Goal: Task Accomplishment & Management: Use online tool/utility

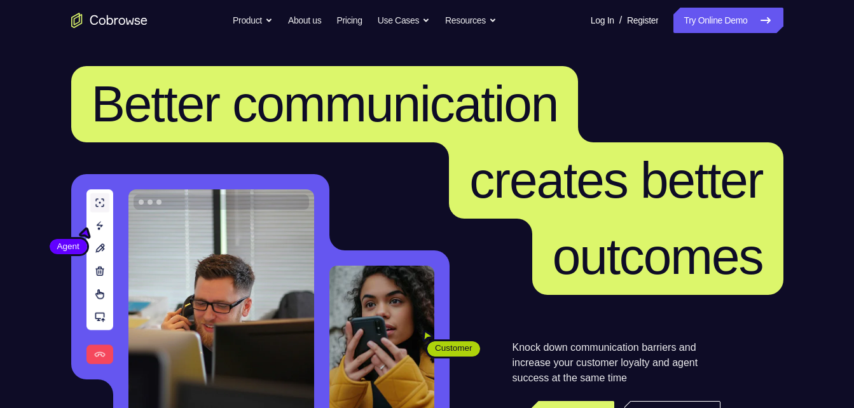
click at [733, 18] on link "Try Online Demo" at bounding box center [728, 20] width 109 height 25
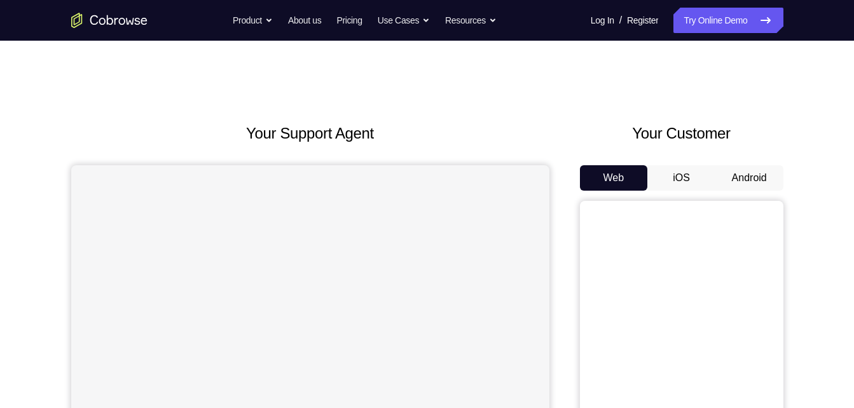
click at [740, 180] on button "Android" at bounding box center [750, 177] width 68 height 25
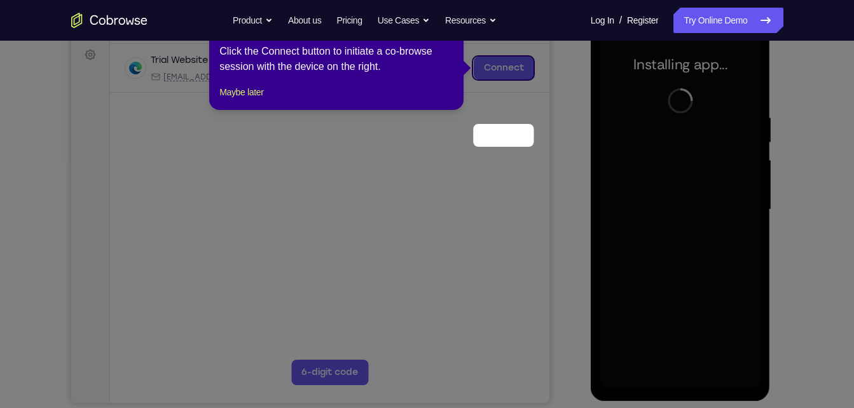
scroll to position [108, 0]
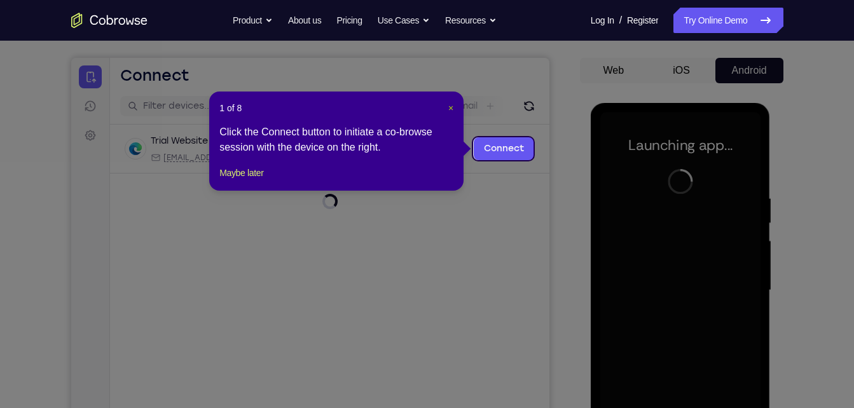
drag, startPoint x: 453, startPoint y: 104, endPoint x: 389, endPoint y: 49, distance: 84.4
click at [453, 104] on span "×" at bounding box center [450, 108] width 5 height 10
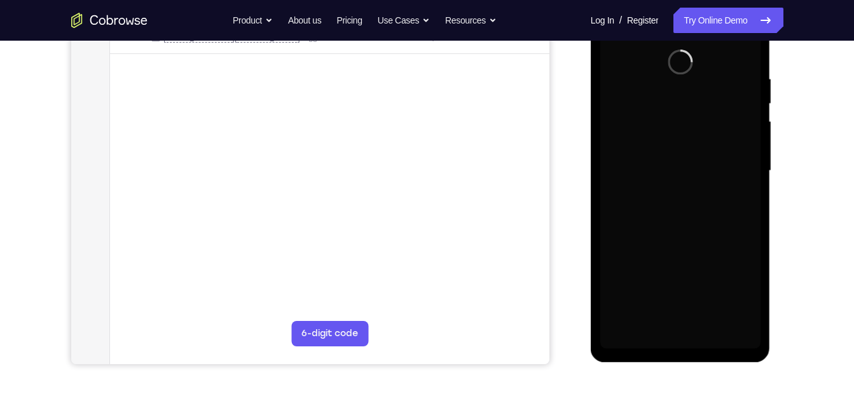
scroll to position [245, 0]
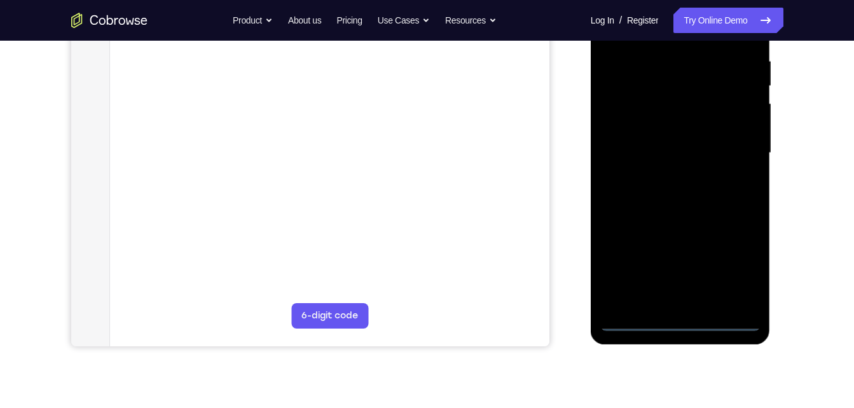
click at [676, 323] on div at bounding box center [681, 153] width 160 height 356
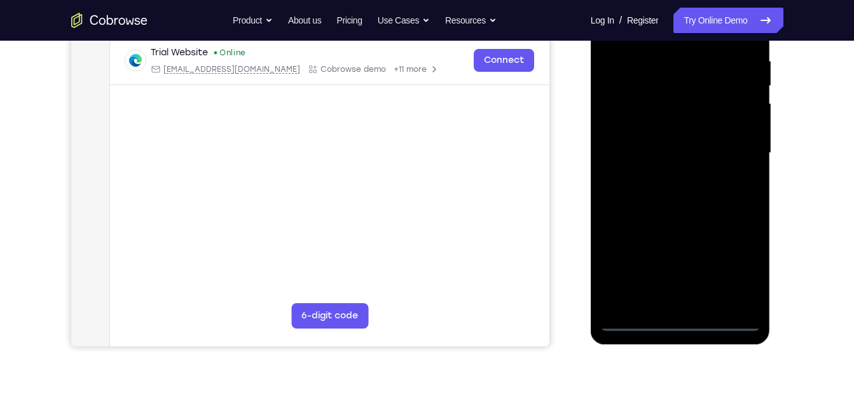
click at [641, 322] on div at bounding box center [681, 153] width 160 height 356
click at [679, 319] on div at bounding box center [681, 153] width 160 height 356
click at [740, 268] on div at bounding box center [681, 153] width 160 height 356
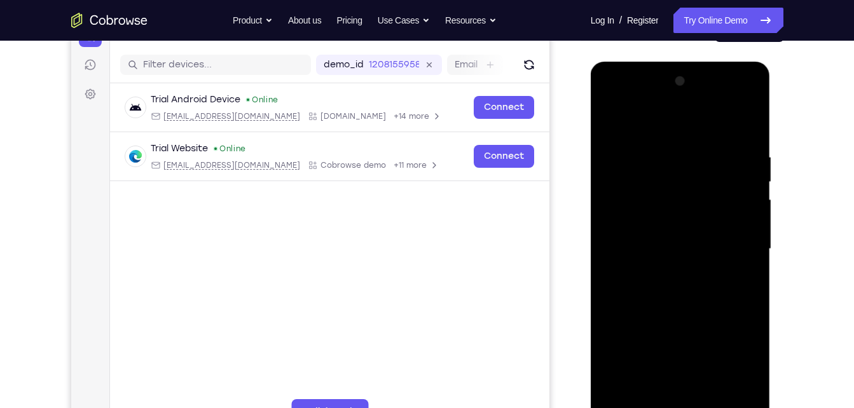
scroll to position [143, 0]
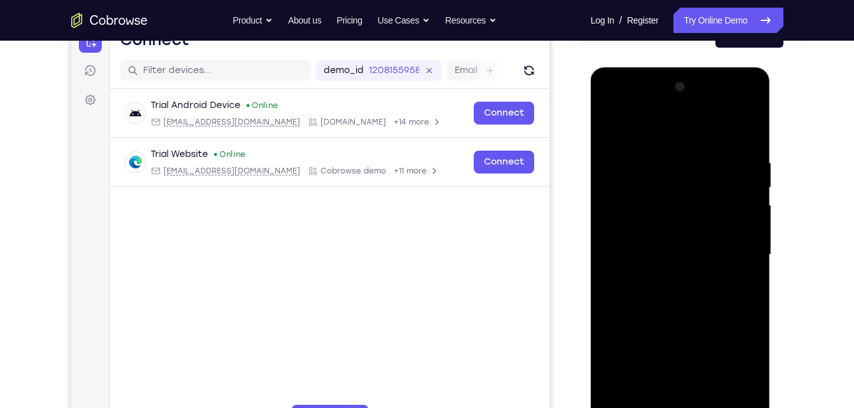
click at [613, 104] on div at bounding box center [681, 255] width 160 height 356
click at [734, 248] on div at bounding box center [681, 255] width 160 height 356
click at [666, 277] on div at bounding box center [681, 255] width 160 height 356
click at [664, 238] on div at bounding box center [681, 255] width 160 height 356
click at [656, 221] on div at bounding box center [681, 255] width 160 height 356
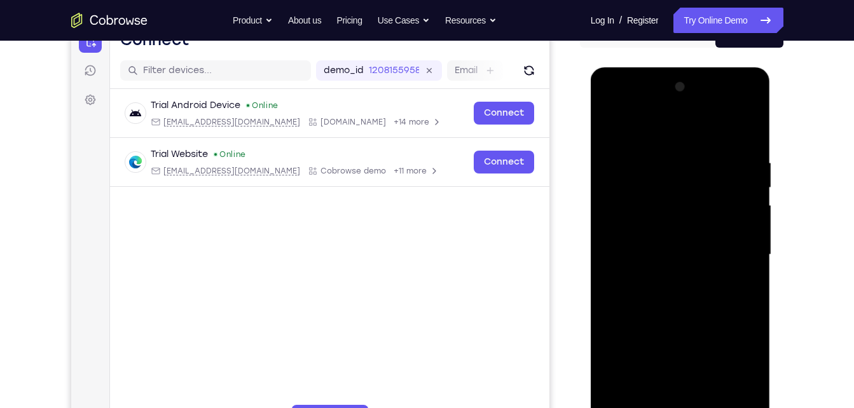
click at [697, 250] on div at bounding box center [681, 255] width 160 height 356
click at [664, 291] on div at bounding box center [681, 255] width 160 height 356
click at [668, 291] on div at bounding box center [681, 255] width 160 height 356
click at [672, 296] on div at bounding box center [681, 255] width 160 height 356
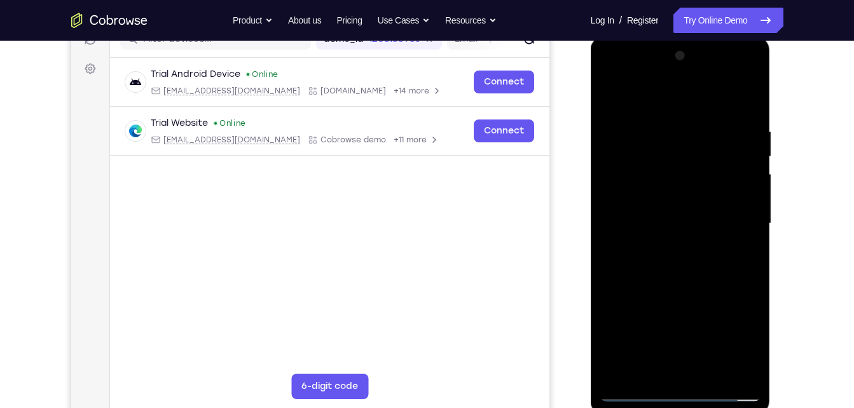
scroll to position [174, 0]
click at [705, 258] on div at bounding box center [681, 224] width 160 height 356
click at [668, 123] on div at bounding box center [681, 224] width 160 height 356
click at [740, 188] on div at bounding box center [681, 224] width 160 height 356
click at [743, 99] on div at bounding box center [681, 224] width 160 height 356
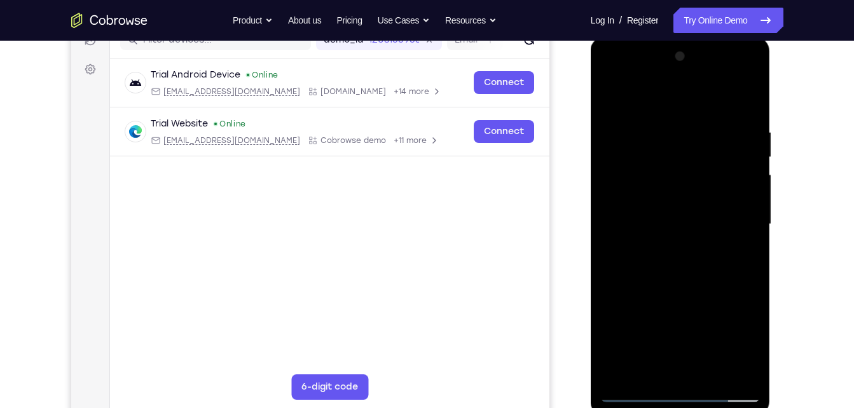
click at [712, 373] on div at bounding box center [681, 224] width 160 height 356
click at [672, 267] on div at bounding box center [681, 224] width 160 height 356
click at [740, 246] on div at bounding box center [681, 224] width 160 height 356
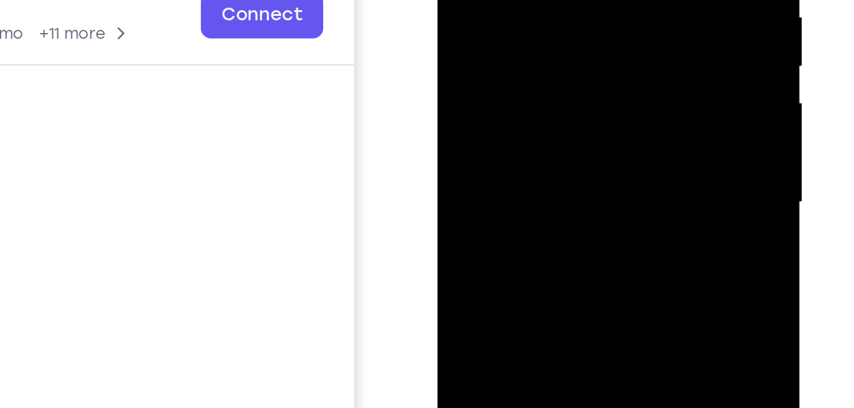
click at [520, 33] on div at bounding box center [527, 11] width 160 height 356
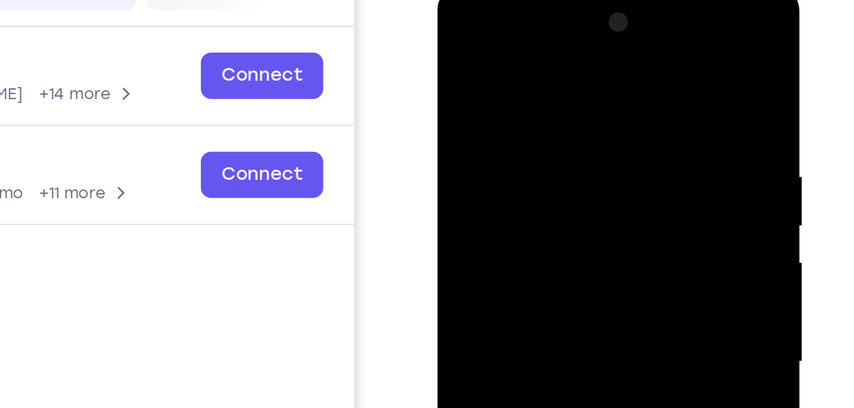
click at [475, 44] on div at bounding box center [527, 171] width 160 height 356
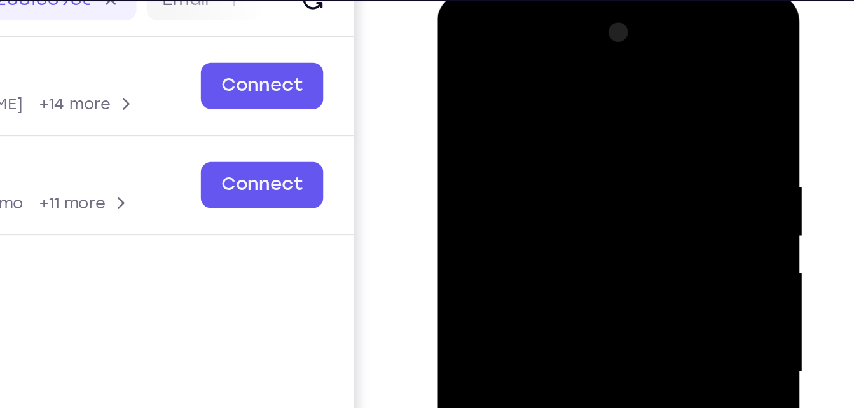
click at [458, 52] on div at bounding box center [527, 181] width 160 height 356
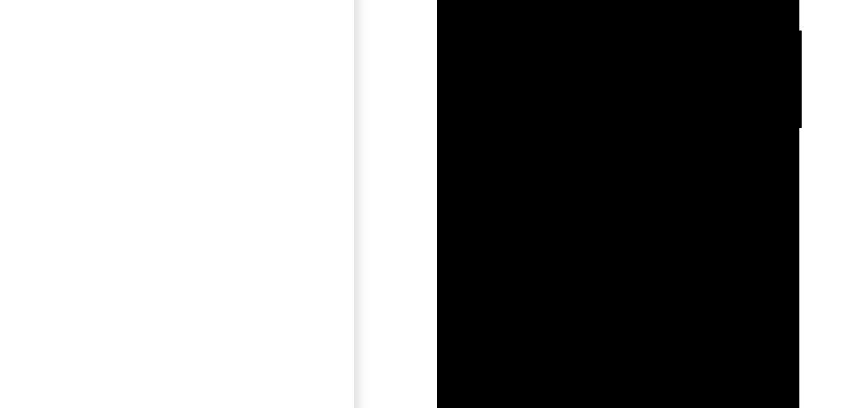
scroll to position [181, 0]
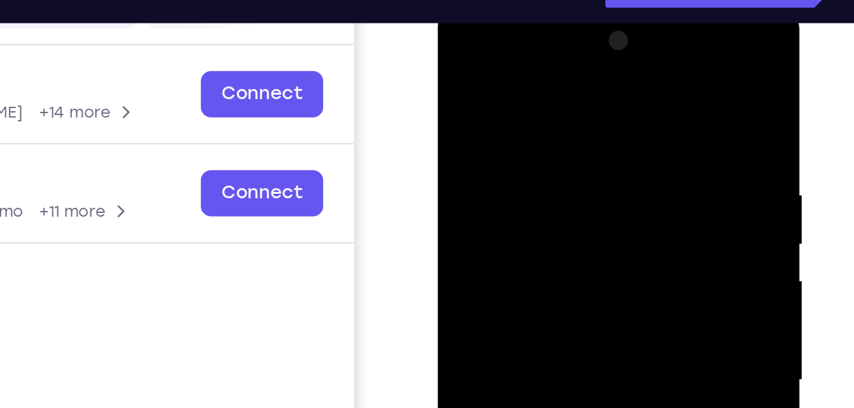
click at [475, 62] on div at bounding box center [527, 189] width 160 height 356
click at [471, 94] on div at bounding box center [527, 189] width 160 height 356
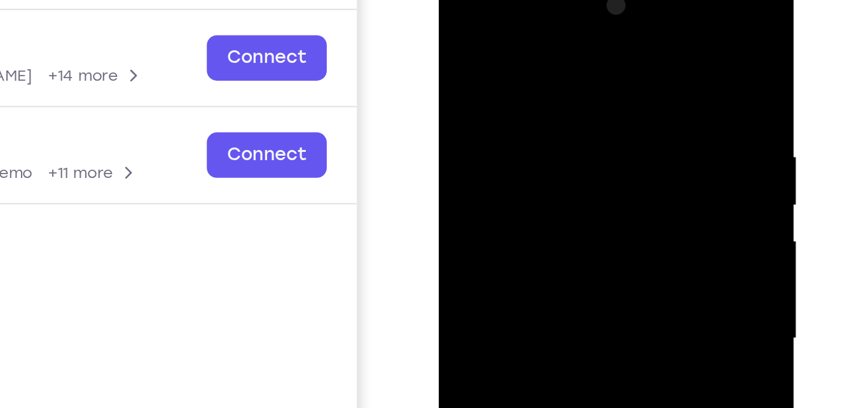
click at [459, 22] on div at bounding box center [528, 155] width 160 height 356
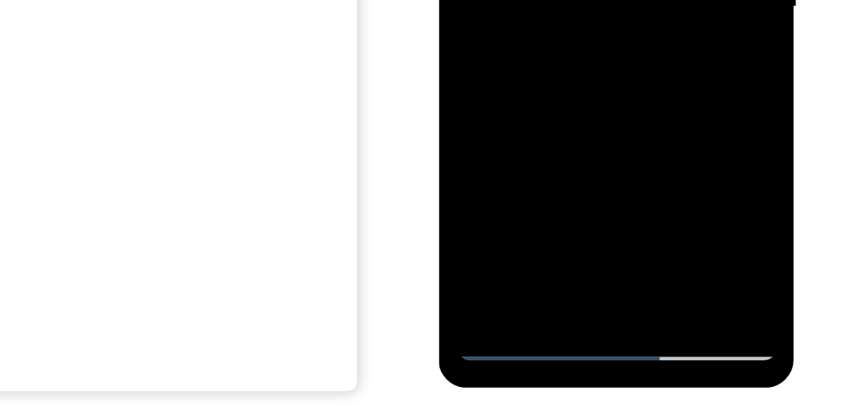
scroll to position [203, 0]
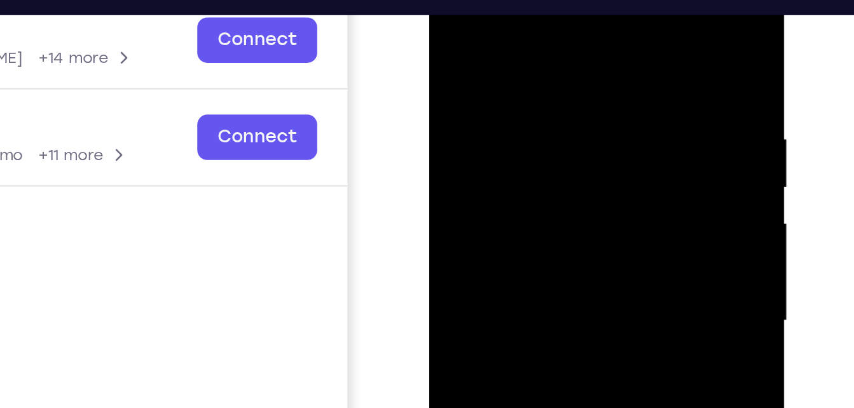
click at [452, 7] on div at bounding box center [519, 137] width 160 height 356
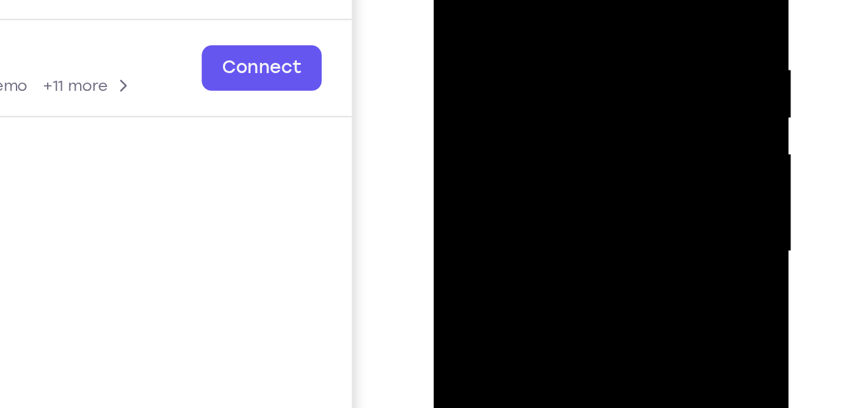
click at [452, 0] on div at bounding box center [524, 68] width 160 height 356
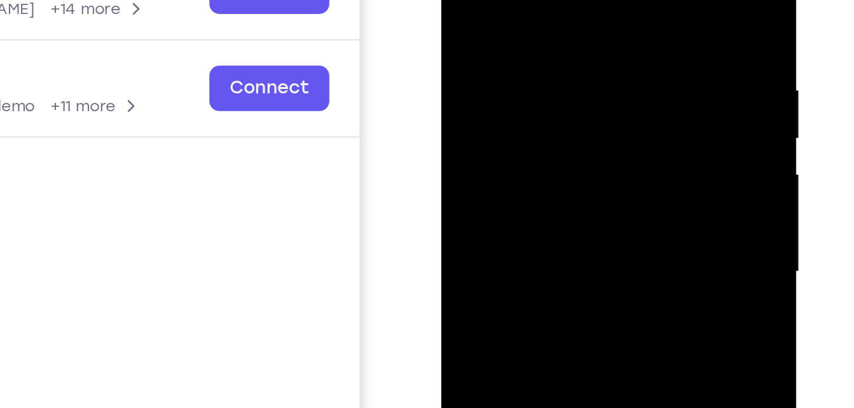
click at [465, 0] on div at bounding box center [531, 88] width 160 height 356
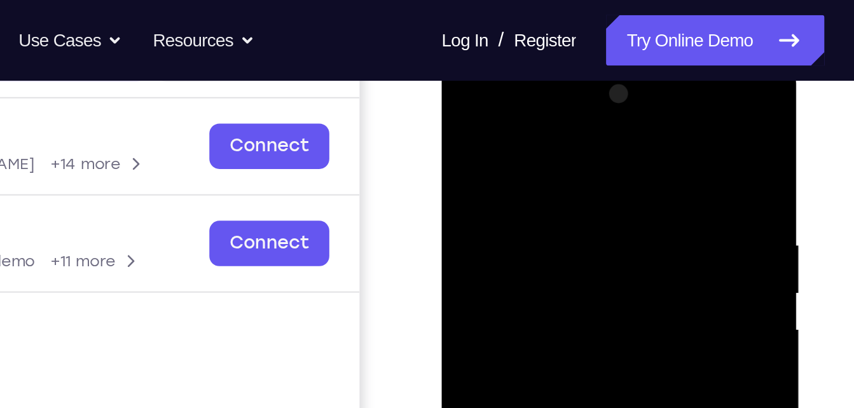
scroll to position [178, 0]
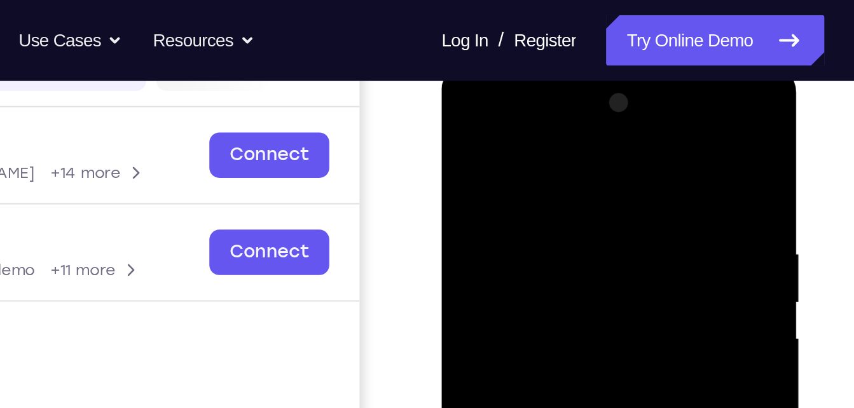
click at [600, 120] on div at bounding box center [531, 252] width 160 height 356
click at [524, 153] on div at bounding box center [531, 252] width 160 height 356
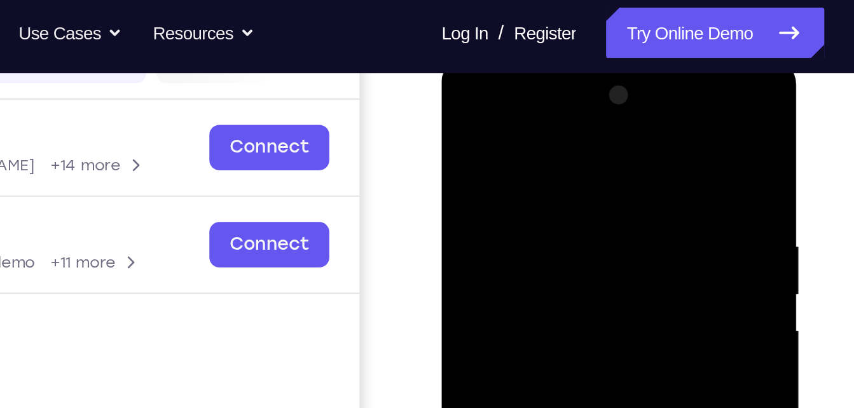
scroll to position [177, 0]
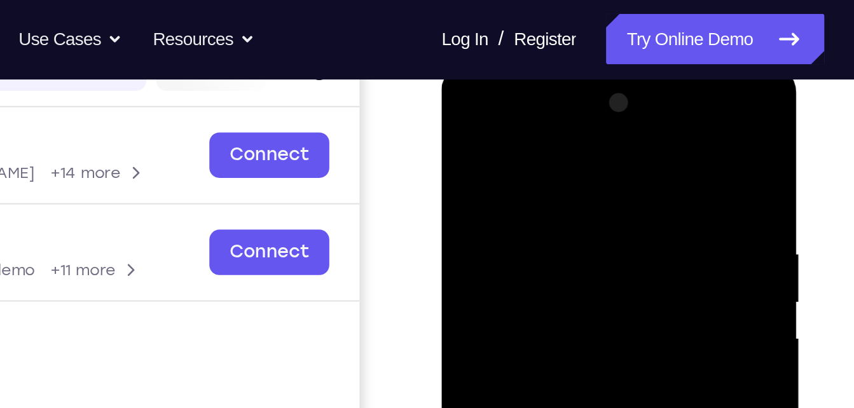
click at [464, 121] on div at bounding box center [531, 252] width 160 height 356
click at [462, 121] on div at bounding box center [531, 252] width 160 height 356
click at [531, 157] on div at bounding box center [531, 252] width 160 height 356
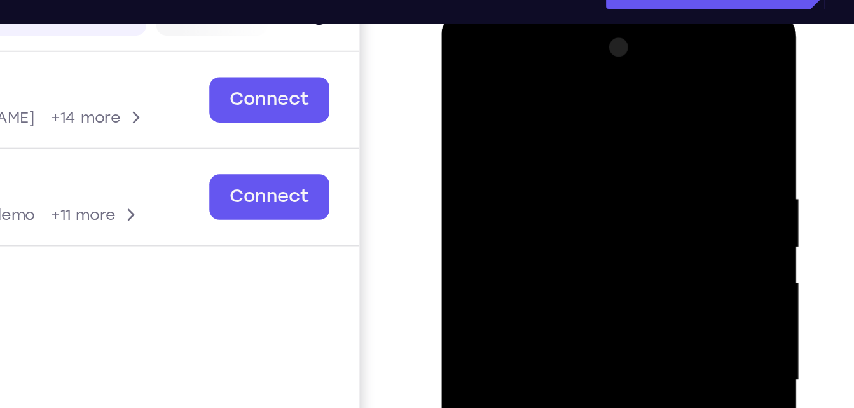
click at [461, 68] on div at bounding box center [531, 196] width 160 height 356
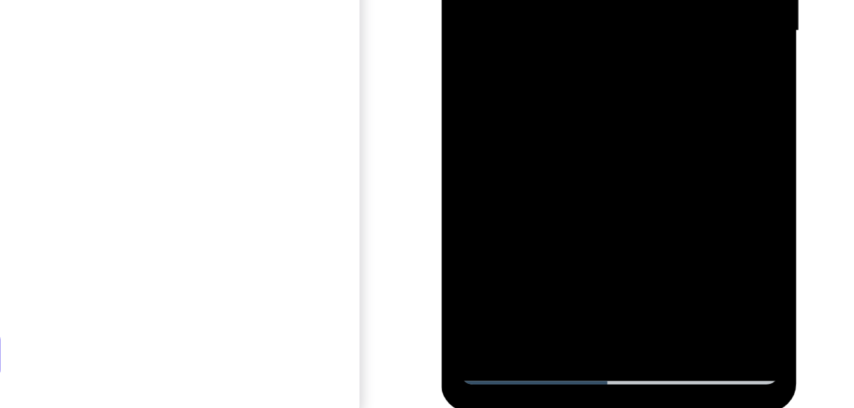
scroll to position [183, 0]
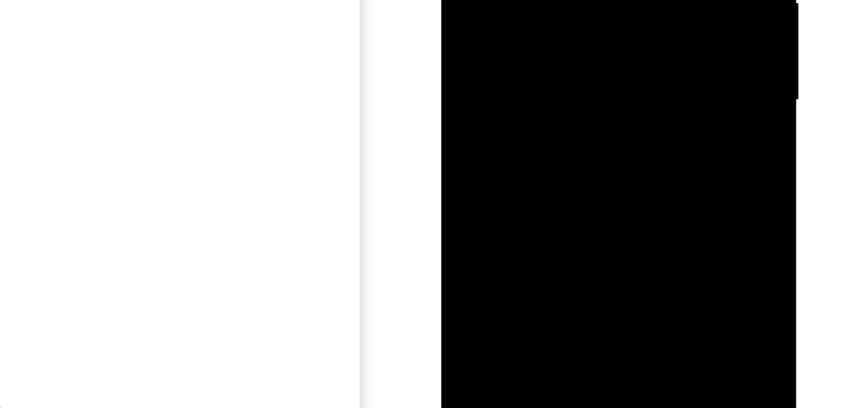
drag, startPoint x: 513, startPoint y: 17, endPoint x: 524, endPoint y: -50, distance: 67.8
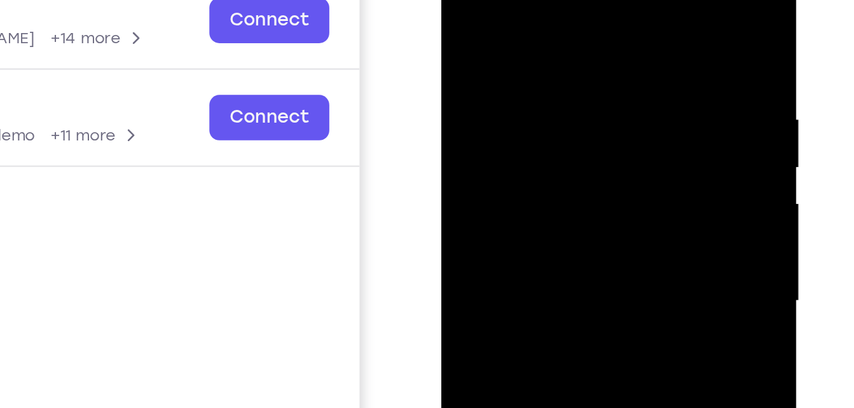
drag, startPoint x: 539, startPoint y: 44, endPoint x: 532, endPoint y: 101, distance: 57.0
click at [532, 101] on div at bounding box center [531, 117] width 160 height 356
click at [459, 0] on div at bounding box center [531, 117] width 160 height 356
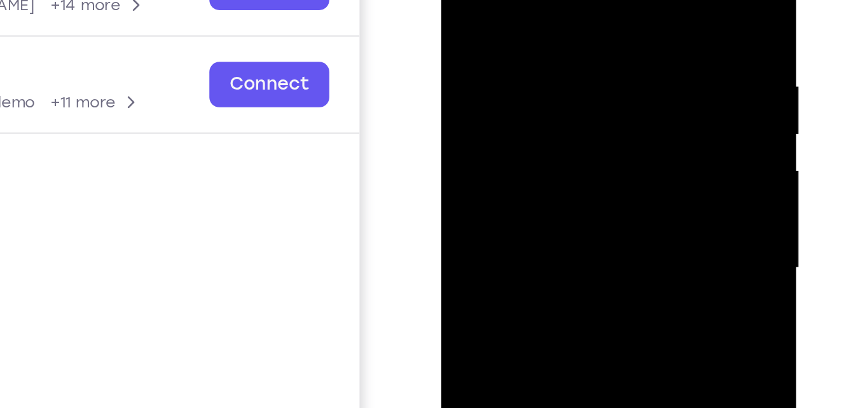
click at [461, 0] on div at bounding box center [531, 84] width 160 height 356
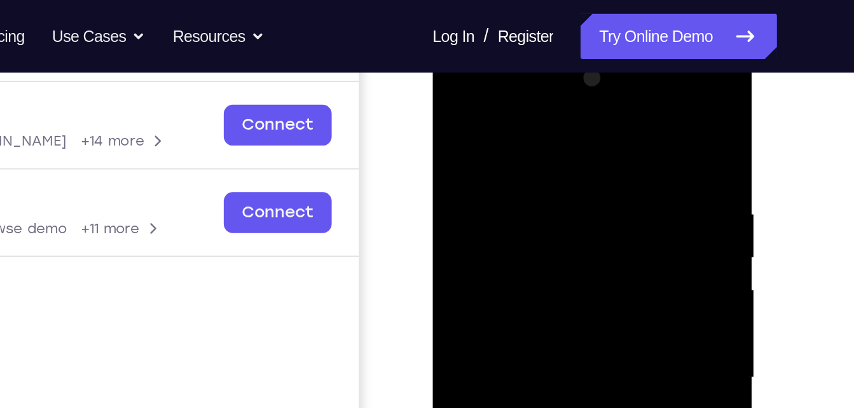
scroll to position [160, 0]
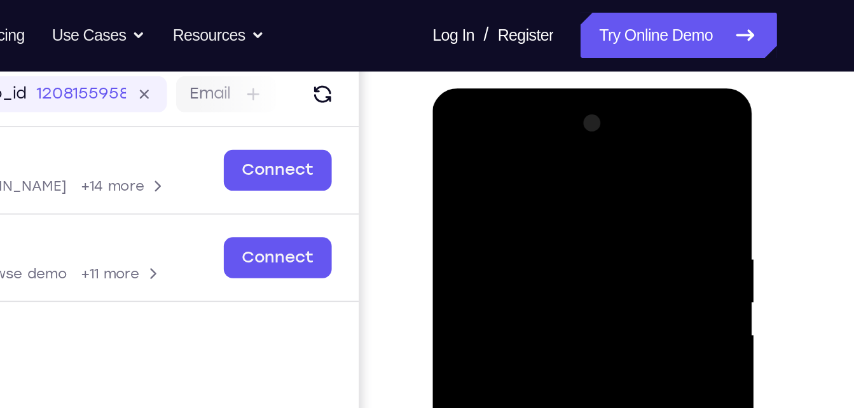
click at [450, 144] on div at bounding box center [522, 276] width 160 height 356
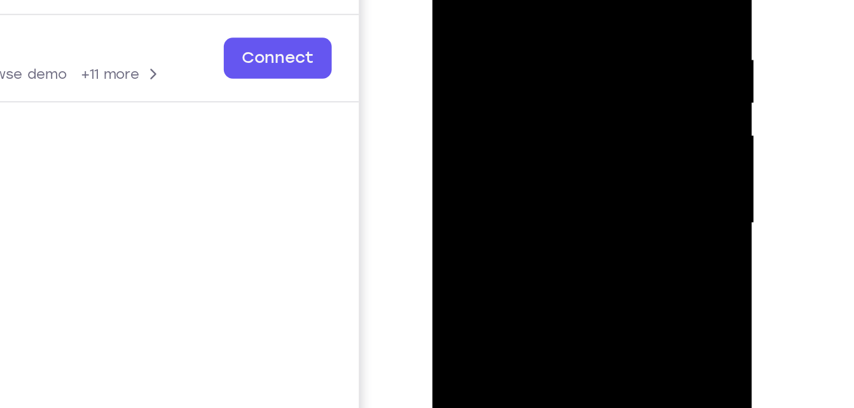
click at [524, 155] on div at bounding box center [522, 76] width 160 height 356
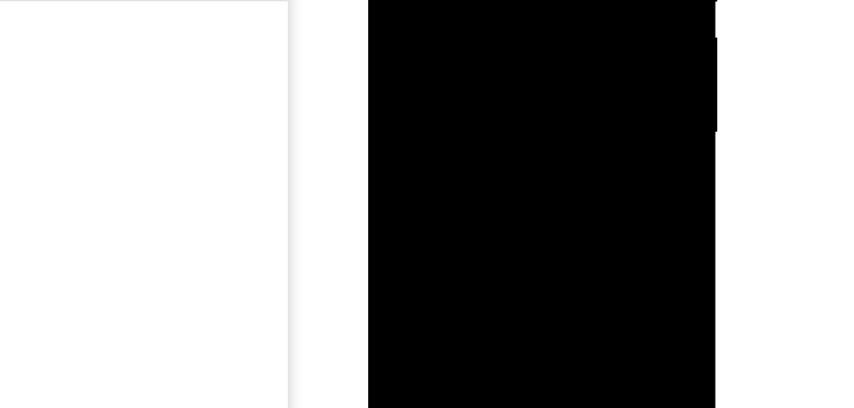
scroll to position [165, 0]
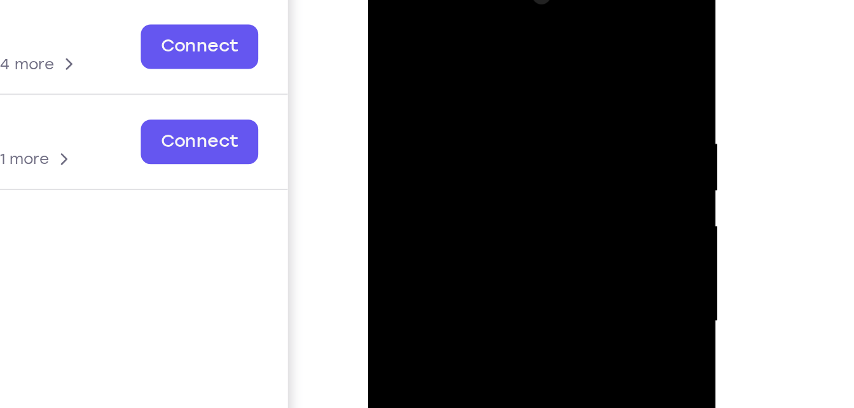
click at [389, 17] on div at bounding box center [458, 146] width 160 height 356
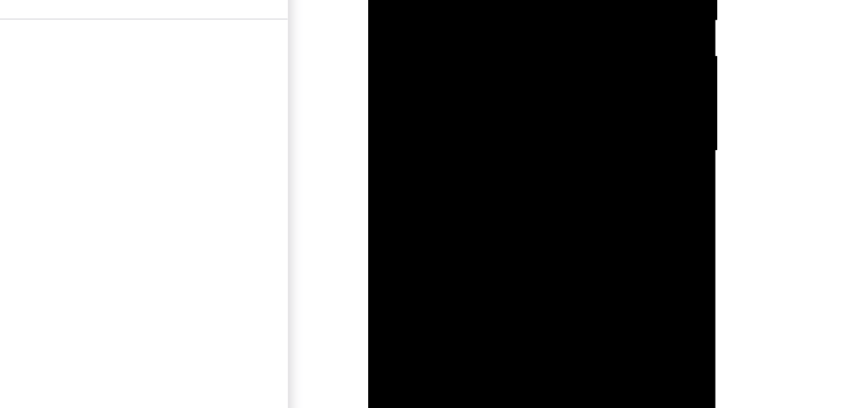
scroll to position [172, 0]
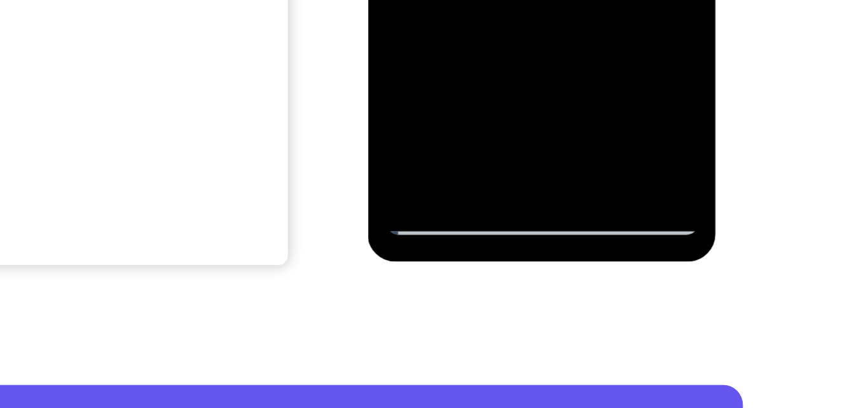
scroll to position [258, 0]
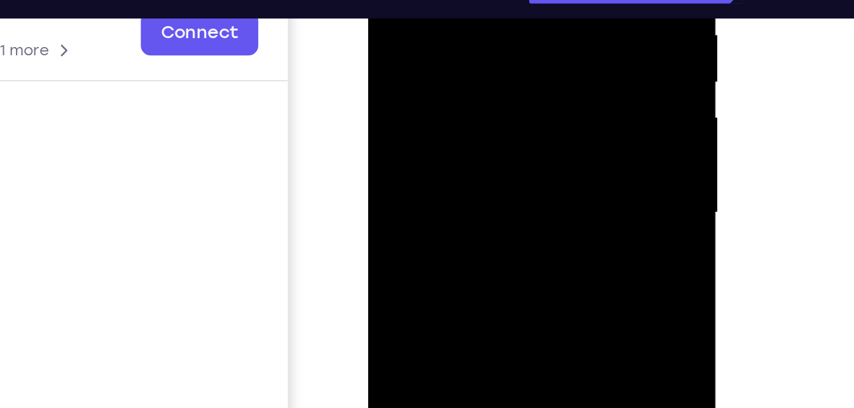
drag, startPoint x: 444, startPoint y: 76, endPoint x: 455, endPoint y: -25, distance: 101.7
click at [455, 0] on div at bounding box center [458, 37] width 160 height 356
drag, startPoint x: 457, startPoint y: 100, endPoint x: 459, endPoint y: -7, distance: 106.9
click at [459, 0] on div at bounding box center [458, 37] width 160 height 356
drag, startPoint x: 441, startPoint y: 111, endPoint x: 461, endPoint y: 30, distance: 83.0
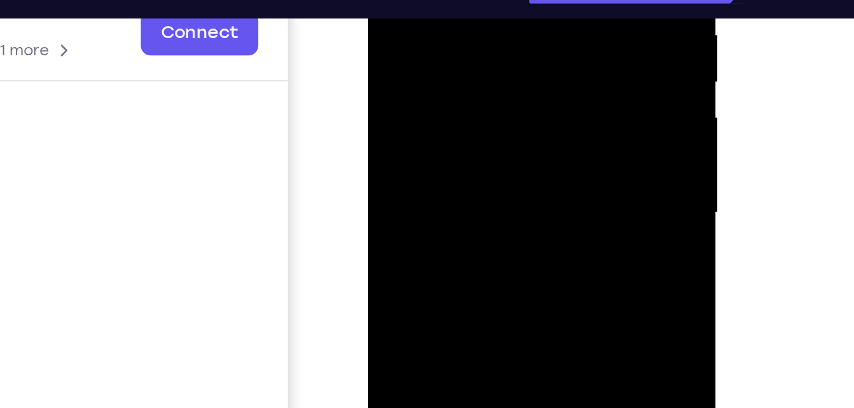
click at [461, 30] on div at bounding box center [458, 37] width 160 height 356
drag, startPoint x: 448, startPoint y: 115, endPoint x: 471, endPoint y: 44, distance: 74.2
click at [471, 44] on div at bounding box center [458, 37] width 160 height 356
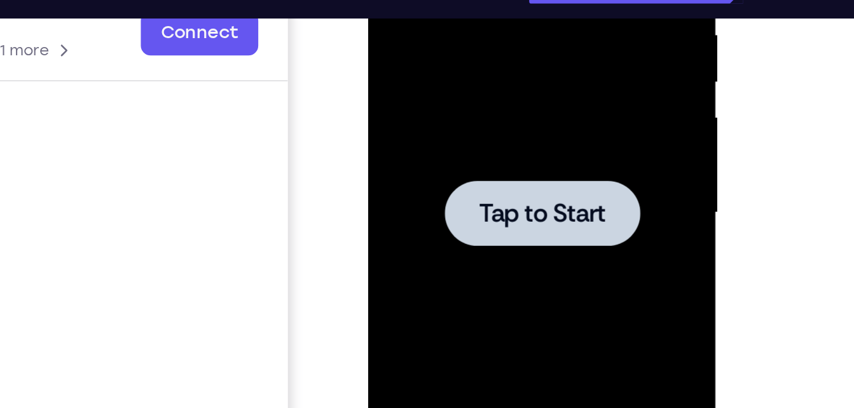
drag, startPoint x: 448, startPoint y: 119, endPoint x: 463, endPoint y: 70, distance: 51.1
click at [455, 77] on div at bounding box center [458, 37] width 160 height 356
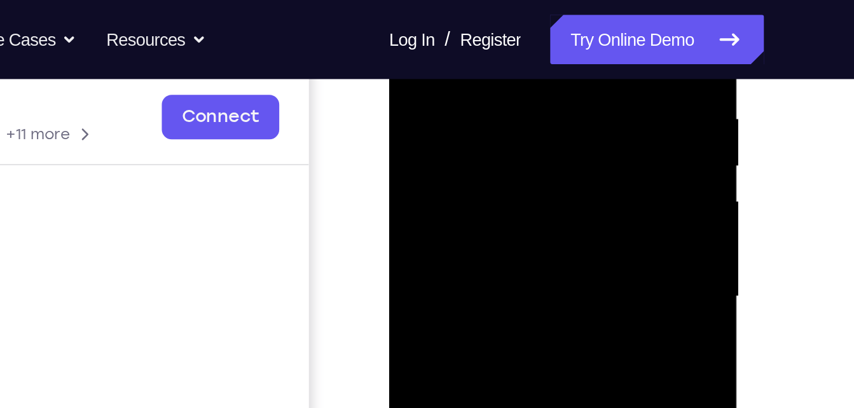
scroll to position [242, 0]
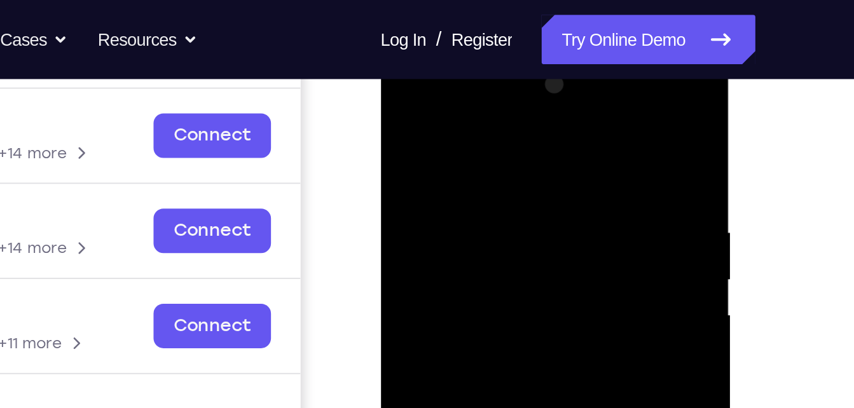
scroll to position [165, 0]
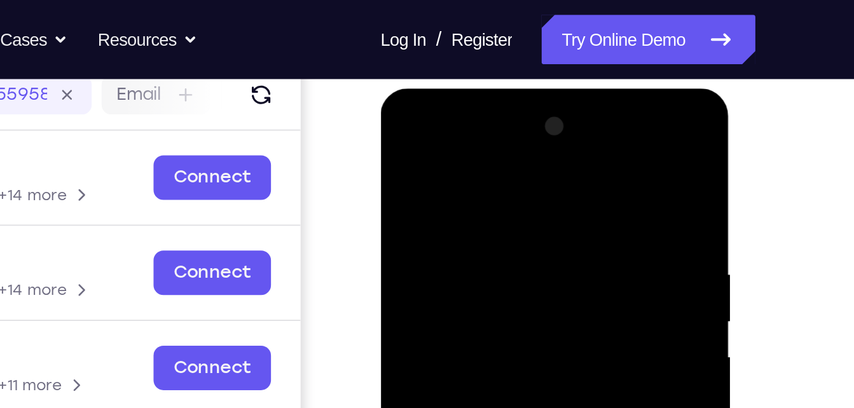
click at [403, 126] on div at bounding box center [470, 276] width 160 height 356
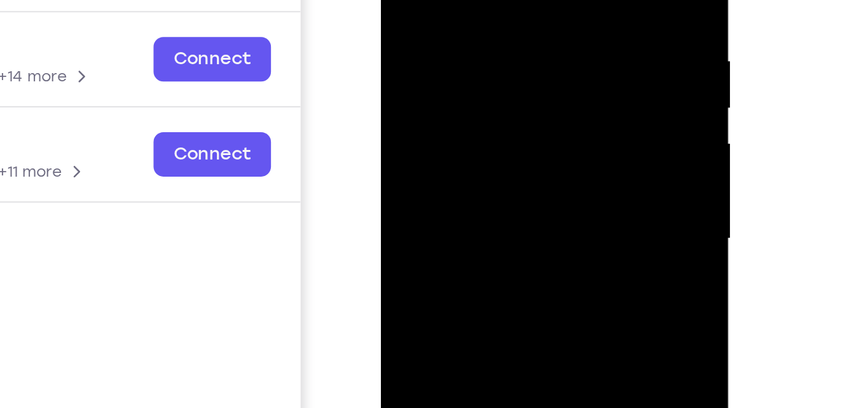
click at [524, 59] on div at bounding box center [470, 63] width 160 height 356
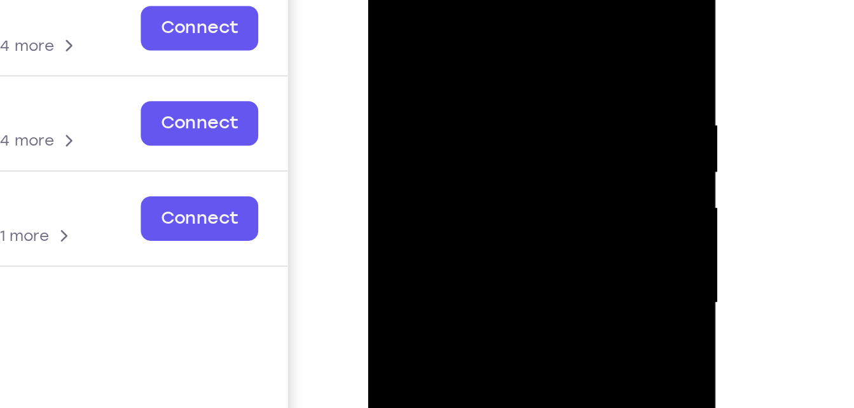
click at [447, 149] on div at bounding box center [458, 127] width 160 height 356
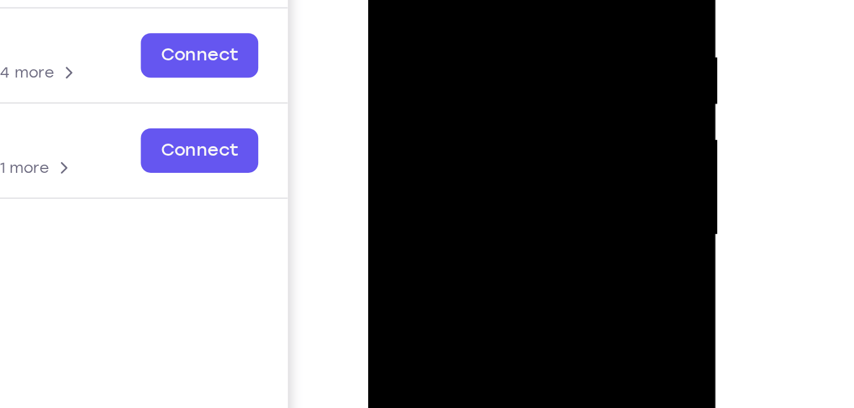
click at [433, 48] on div at bounding box center [458, 59] width 160 height 356
click at [434, 32] on div at bounding box center [458, 59] width 160 height 356
click at [448, 58] on div at bounding box center [458, 59] width 160 height 356
click at [449, 99] on div at bounding box center [458, 59] width 160 height 356
click at [446, 96] on div at bounding box center [458, 59] width 160 height 356
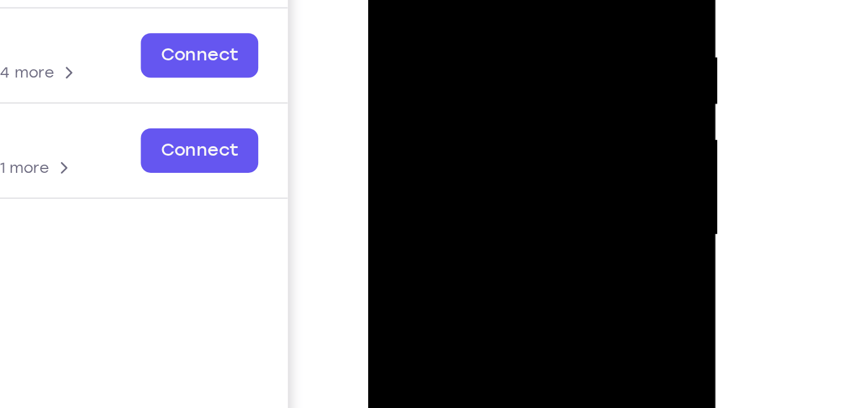
click at [459, 103] on div at bounding box center [458, 59] width 160 height 356
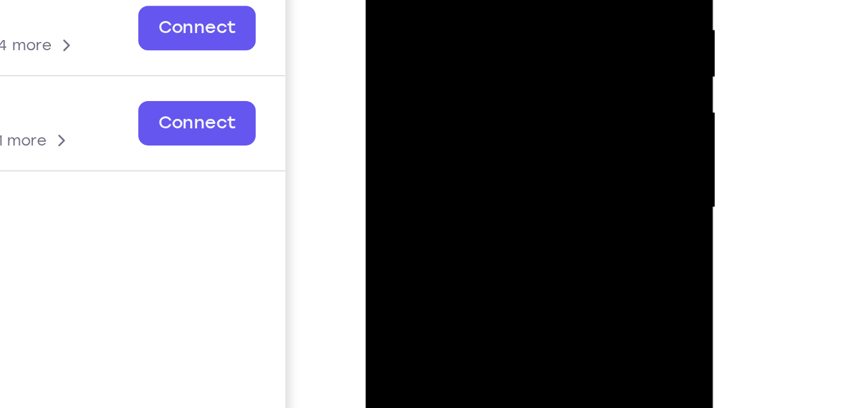
click at [471, 62] on div at bounding box center [455, 32] width 160 height 356
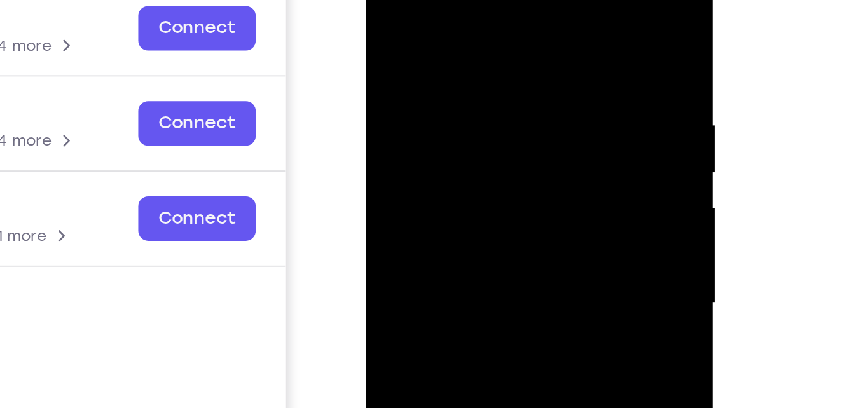
click at [468, 163] on div at bounding box center [455, 127] width 160 height 356
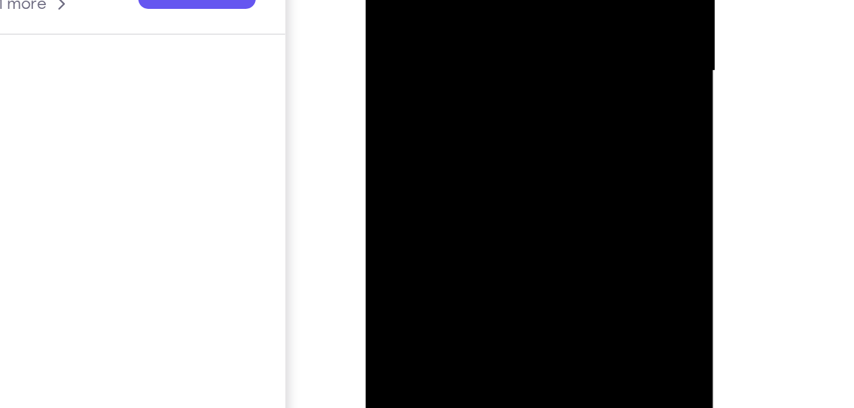
drag, startPoint x: 497, startPoint y: -1, endPoint x: 460, endPoint y: 2, distance: 37.0
drag, startPoint x: 483, startPoint y: -85, endPoint x: 476, endPoint y: -10, distance: 75.3
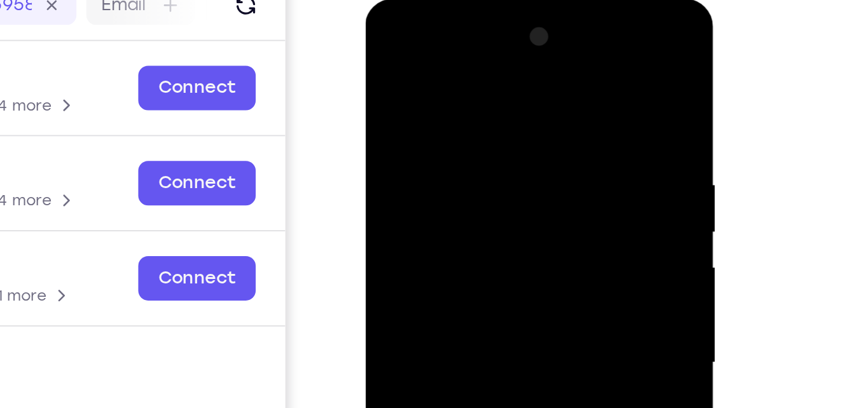
click at [443, 80] on div at bounding box center [455, 187] width 160 height 356
click at [525, 109] on div at bounding box center [455, 187] width 160 height 356
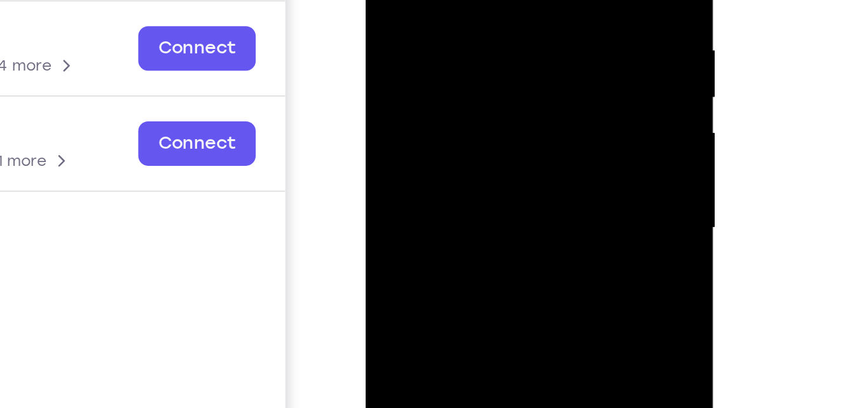
click at [523, 22] on div at bounding box center [455, 52] width 160 height 356
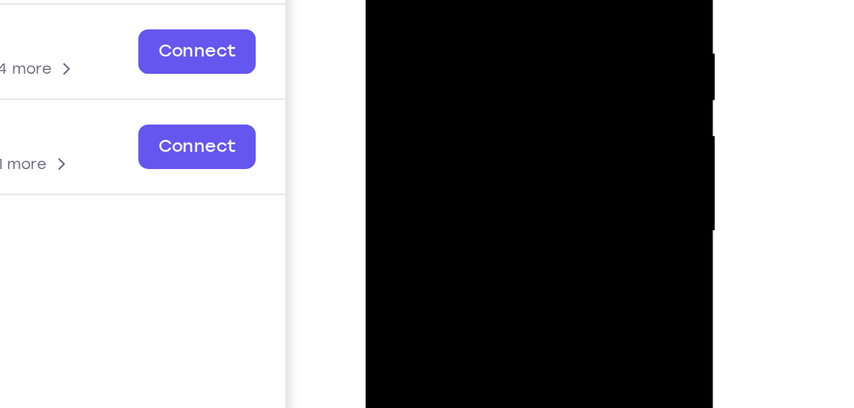
click at [523, 24] on div at bounding box center [455, 55] width 160 height 356
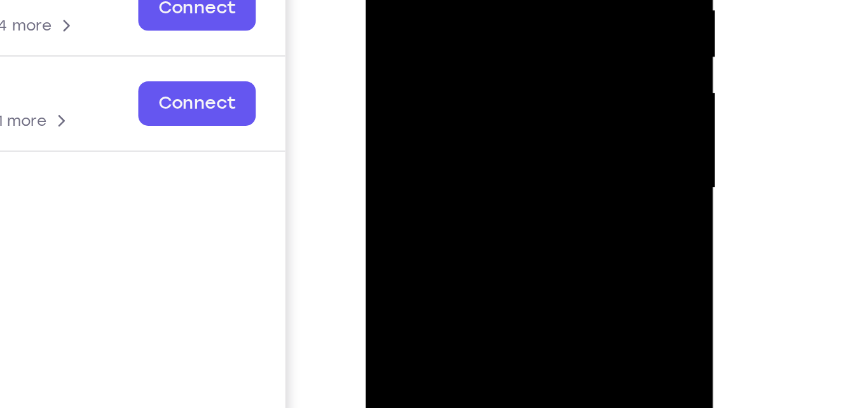
click at [513, 18] on div at bounding box center [455, 12] width 160 height 356
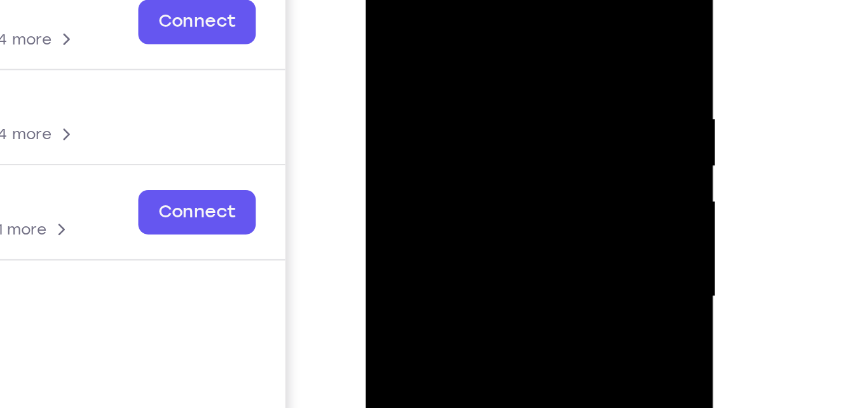
click at [392, 1] on div at bounding box center [455, 121] width 160 height 356
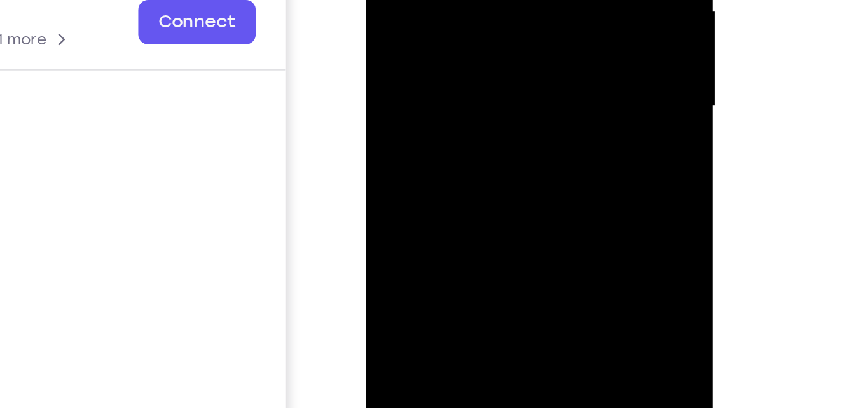
drag, startPoint x: 452, startPoint y: 38, endPoint x: 455, endPoint y: -60, distance: 97.4
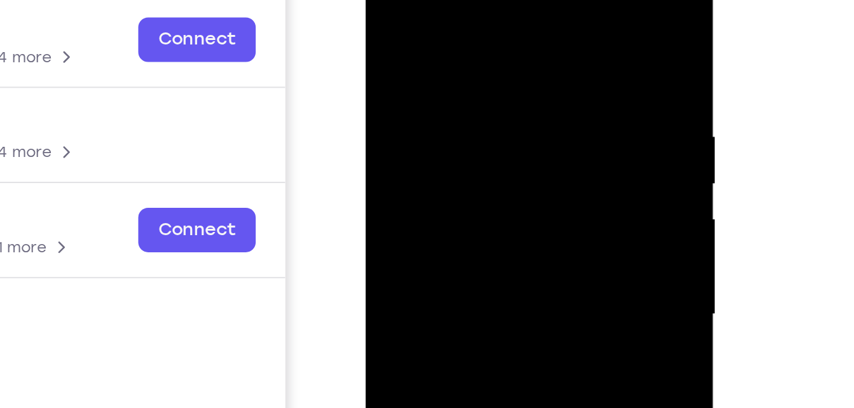
drag, startPoint x: 469, startPoint y: 53, endPoint x: 473, endPoint y: 101, distance: 47.9
click at [473, 101] on div at bounding box center [455, 139] width 160 height 356
click at [384, 8] on div at bounding box center [455, 139] width 160 height 356
drag, startPoint x: 455, startPoint y: 128, endPoint x: 469, endPoint y: 55, distance: 73.9
click at [469, 55] on div at bounding box center [455, 139] width 160 height 356
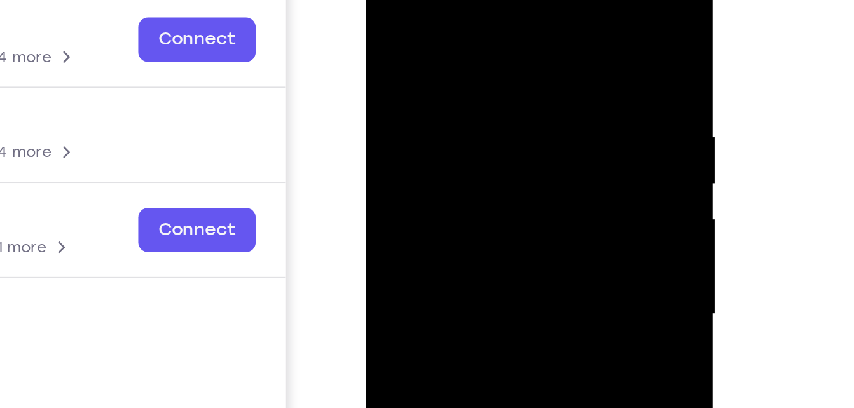
drag, startPoint x: 439, startPoint y: 156, endPoint x: 479, endPoint y: 60, distance: 104.1
click at [479, 60] on div at bounding box center [455, 139] width 160 height 356
drag, startPoint x: 473, startPoint y: 154, endPoint x: 496, endPoint y: 48, distance: 107.9
click at [496, 48] on div at bounding box center [455, 139] width 160 height 356
drag, startPoint x: 416, startPoint y: 118, endPoint x: 448, endPoint y: 17, distance: 106.2
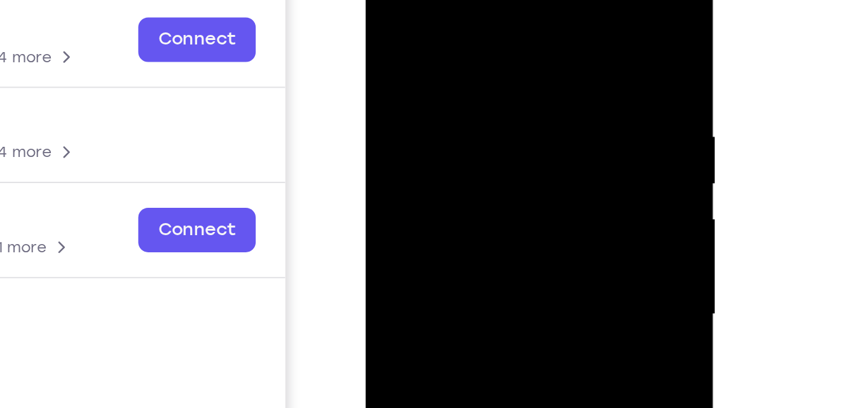
click at [448, 17] on div at bounding box center [455, 139] width 160 height 356
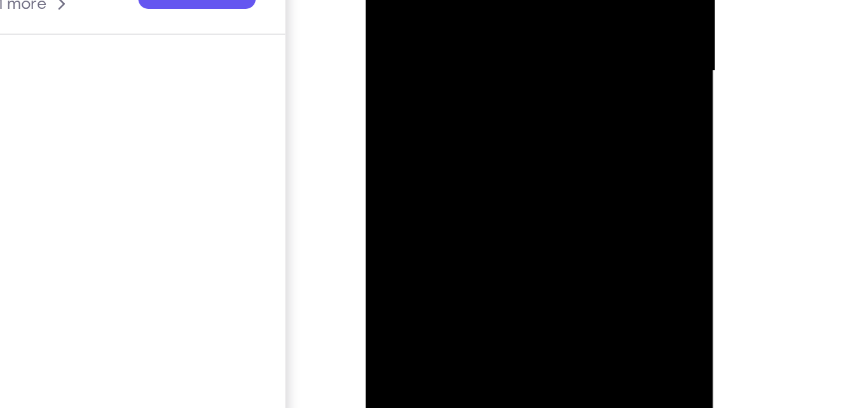
drag, startPoint x: 463, startPoint y: -16, endPoint x: 470, endPoint y: -94, distance: 78.6
drag, startPoint x: 460, startPoint y: 5, endPoint x: 490, endPoint y: -109, distance: 117.7
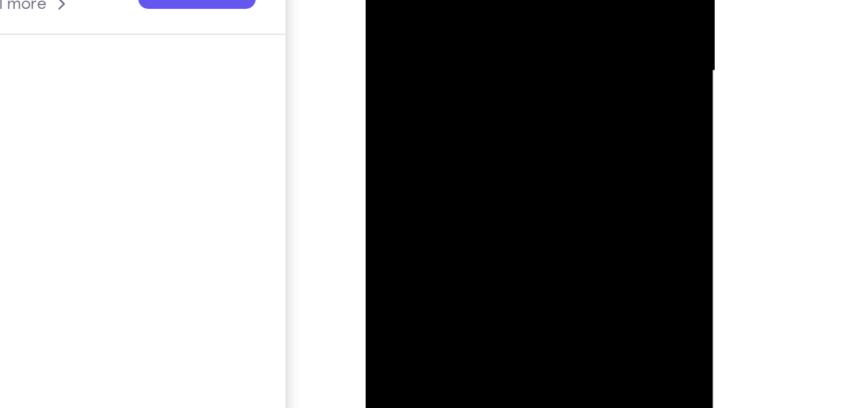
drag, startPoint x: 465, startPoint y: 4, endPoint x: 494, endPoint y: -110, distance: 117.4
drag, startPoint x: 471, startPoint y: -3, endPoint x: 483, endPoint y: -11, distance: 14.1
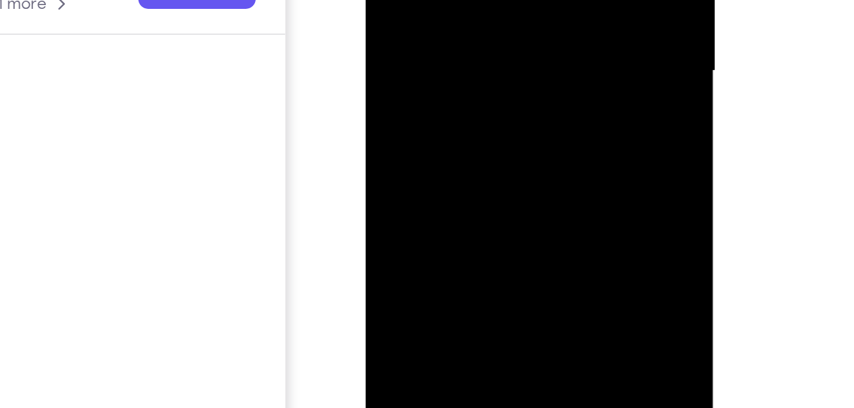
drag, startPoint x: 476, startPoint y: -1, endPoint x: 501, endPoint y: -113, distance: 114.5
drag, startPoint x: 485, startPoint y: -16, endPoint x: 492, endPoint y: -53, distance: 37.7
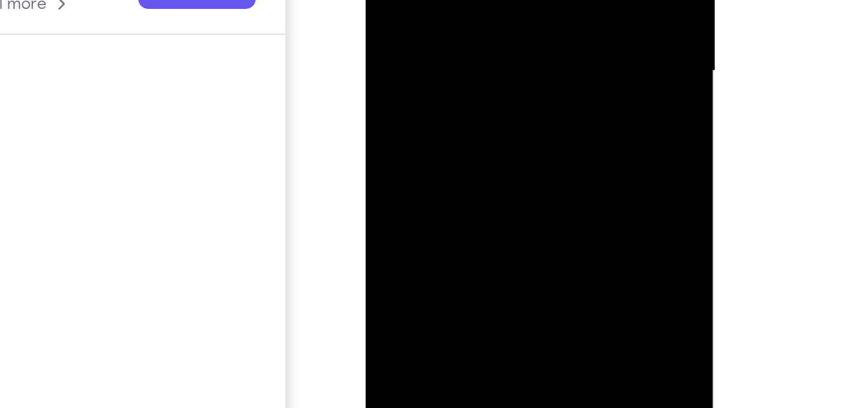
drag, startPoint x: 471, startPoint y: -10, endPoint x: 492, endPoint y: -132, distance: 124.6
drag, startPoint x: 466, startPoint y: -15, endPoint x: 489, endPoint y: -111, distance: 99.4
drag, startPoint x: 464, startPoint y: -10, endPoint x: 492, endPoint y: -121, distance: 114.0
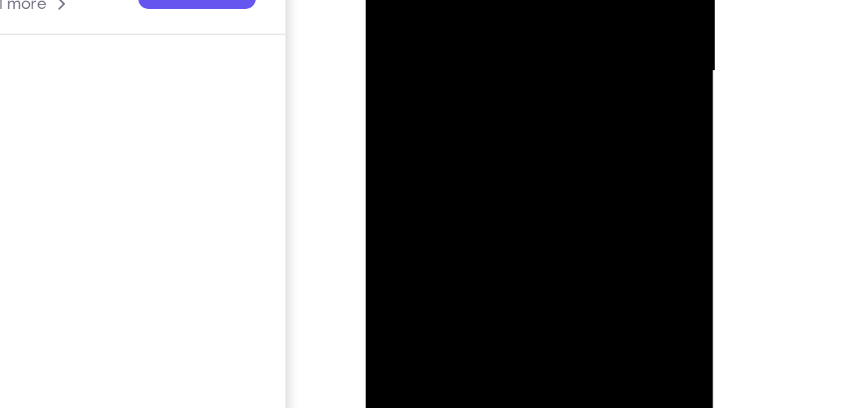
drag, startPoint x: 478, startPoint y: 6, endPoint x: 485, endPoint y: -101, distance: 106.5
drag, startPoint x: 503, startPoint y: -86, endPoint x: 503, endPoint y: -26, distance: 59.8
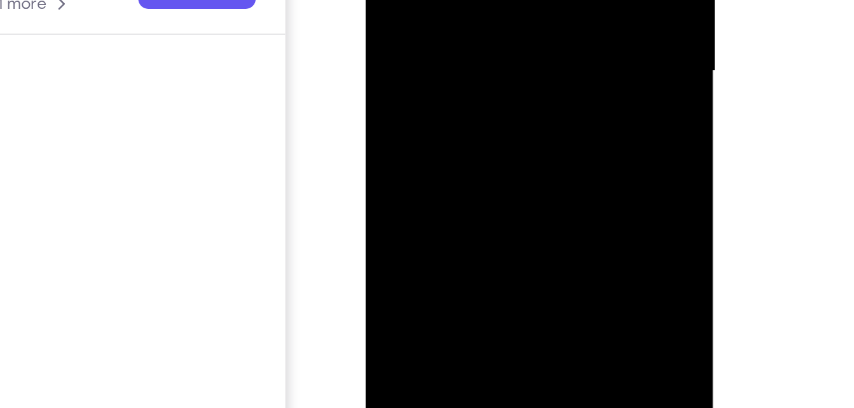
drag, startPoint x: 486, startPoint y: -1, endPoint x: 506, endPoint y: -121, distance: 121.8
drag, startPoint x: 469, startPoint y: 0, endPoint x: 491, endPoint y: -118, distance: 120.3
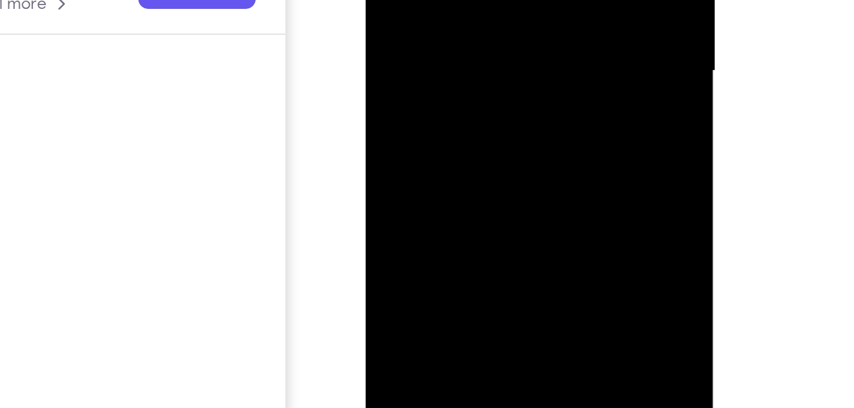
drag, startPoint x: 461, startPoint y: -115, endPoint x: 454, endPoint y: -20, distance: 95.0
drag, startPoint x: 478, startPoint y: -80, endPoint x: 474, endPoint y: -10, distance: 70.7
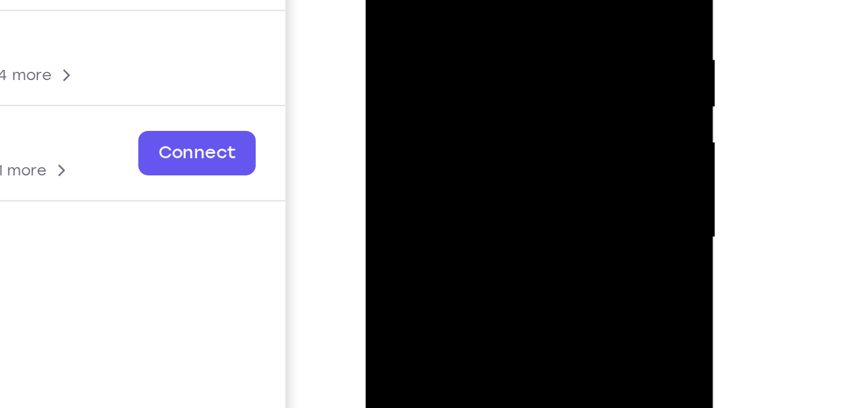
click at [429, 50] on div at bounding box center [455, 62] width 160 height 356
drag, startPoint x: 480, startPoint y: 124, endPoint x: 496, endPoint y: 26, distance: 99.2
click at [496, 26] on div at bounding box center [455, 62] width 160 height 356
drag, startPoint x: 481, startPoint y: 122, endPoint x: 504, endPoint y: -6, distance: 130.6
click at [504, 0] on div at bounding box center [455, 62] width 160 height 356
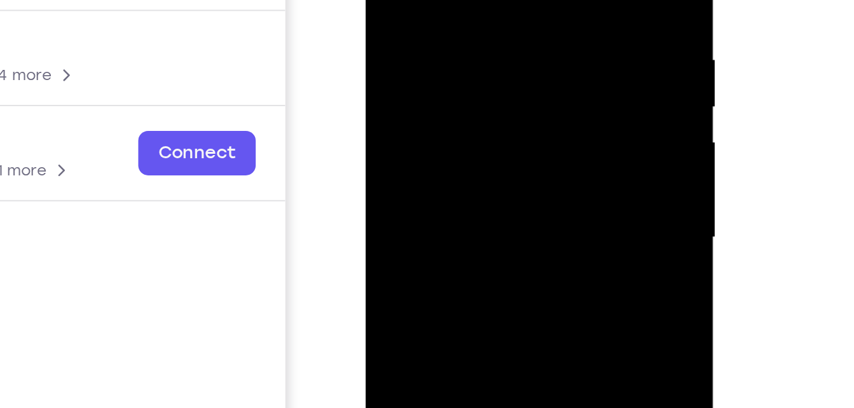
drag, startPoint x: 483, startPoint y: 99, endPoint x: 504, endPoint y: -14, distance: 114.5
click at [504, 0] on div at bounding box center [455, 62] width 160 height 356
drag, startPoint x: 494, startPoint y: 108, endPoint x: 510, endPoint y: 31, distance: 78.7
click at [510, 31] on div at bounding box center [455, 62] width 160 height 356
drag, startPoint x: 508, startPoint y: 99, endPoint x: 511, endPoint y: 71, distance: 28.9
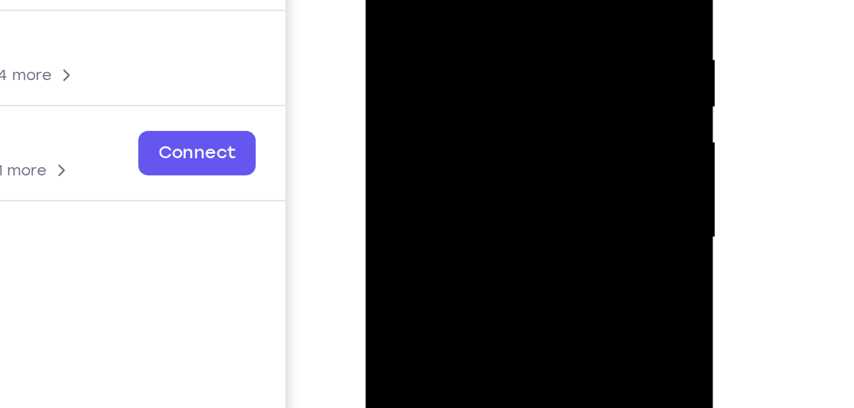
click at [511, 71] on div at bounding box center [455, 62] width 160 height 356
drag, startPoint x: 498, startPoint y: 92, endPoint x: 510, endPoint y: -15, distance: 108.2
click at [510, 0] on div at bounding box center [455, 62] width 160 height 356
drag, startPoint x: 497, startPoint y: 83, endPoint x: 512, endPoint y: 4, distance: 80.3
click at [512, 4] on div at bounding box center [455, 62] width 160 height 356
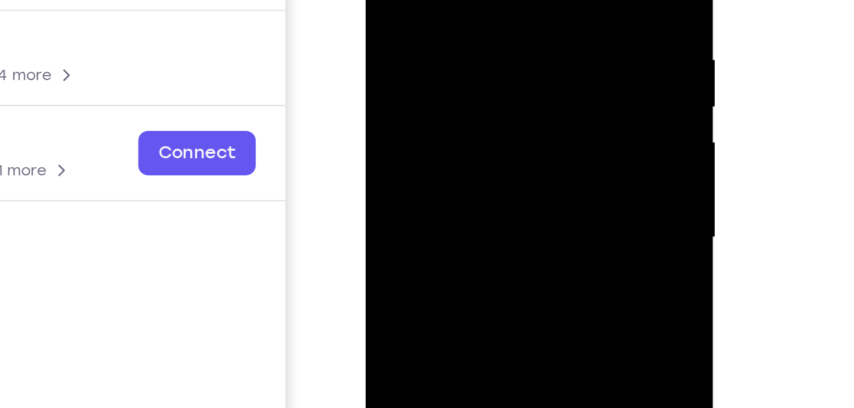
drag, startPoint x: 492, startPoint y: 120, endPoint x: 517, endPoint y: -13, distance: 135.8
click at [517, 0] on div at bounding box center [455, 62] width 160 height 356
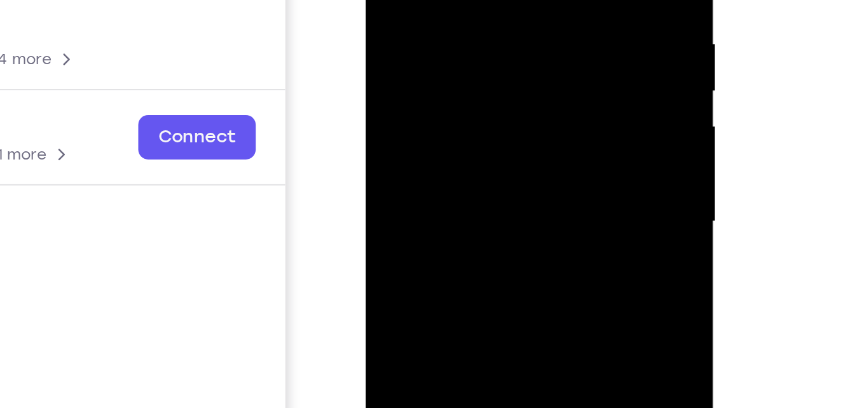
click at [456, 0] on div at bounding box center [455, 46] width 160 height 356
drag, startPoint x: 485, startPoint y: 94, endPoint x: 497, endPoint y: -32, distance: 126.6
click at [497, 0] on div at bounding box center [455, 46] width 160 height 356
drag, startPoint x: 461, startPoint y: 95, endPoint x: 497, endPoint y: -13, distance: 114.1
click at [497, 0] on div at bounding box center [455, 46] width 160 height 356
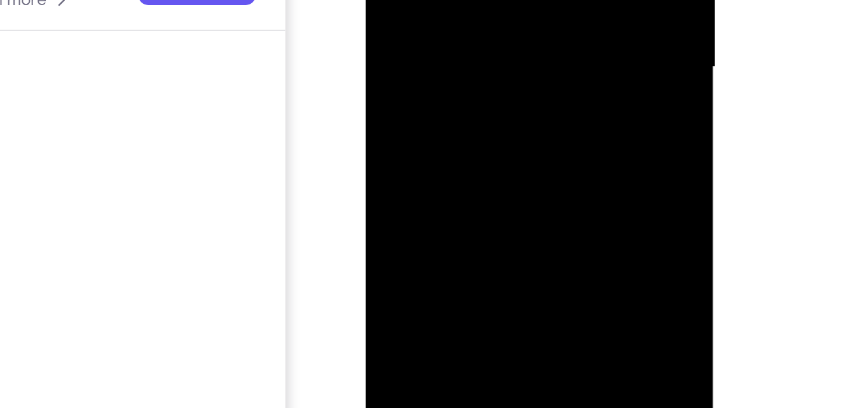
scroll to position [165, 0]
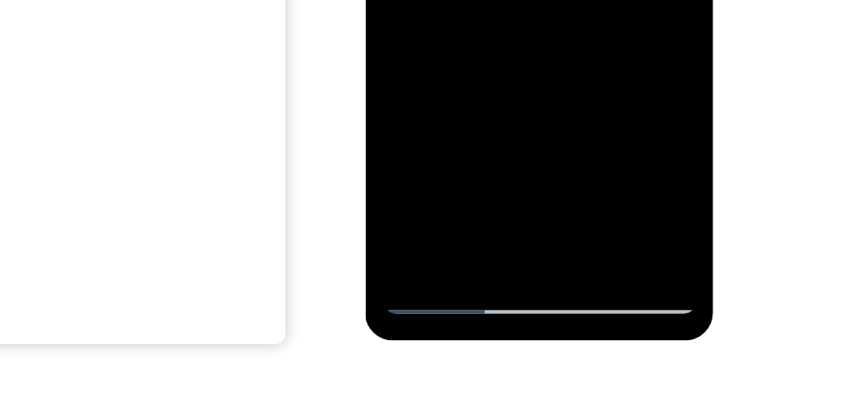
scroll to position [218, 0]
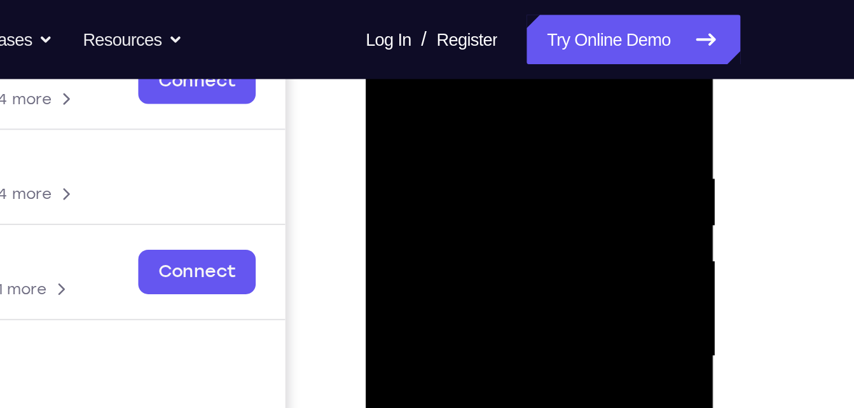
scroll to position [214, 0]
click at [406, 90] on div at bounding box center [455, 182] width 160 height 356
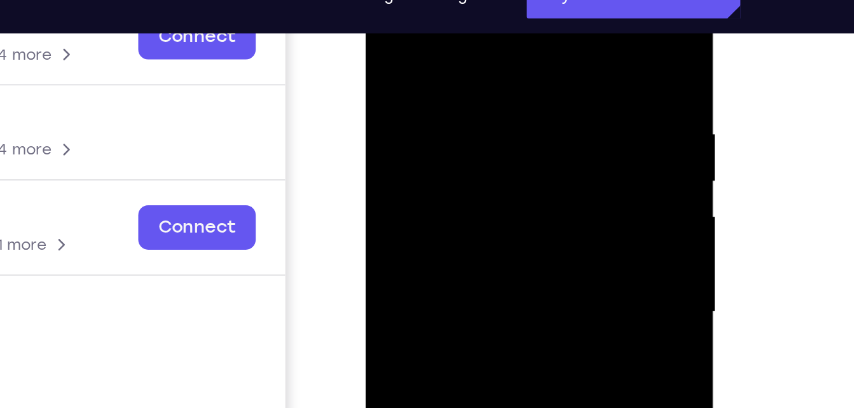
click at [385, 4] on div at bounding box center [455, 136] width 160 height 356
drag, startPoint x: 463, startPoint y: 140, endPoint x: 475, endPoint y: 48, distance: 93.0
click at [475, 48] on div at bounding box center [455, 136] width 160 height 356
drag, startPoint x: 475, startPoint y: 145, endPoint x: 477, endPoint y: 21, distance: 124.1
click at [477, 21] on div at bounding box center [455, 136] width 160 height 356
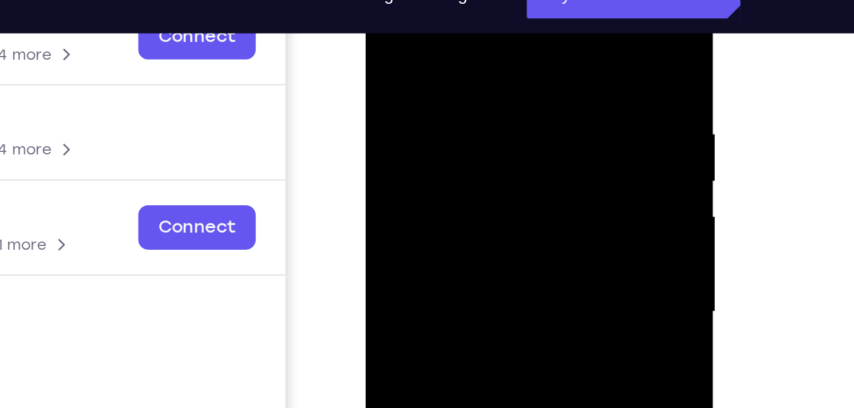
drag, startPoint x: 467, startPoint y: 134, endPoint x: 490, endPoint y: 41, distance: 95.8
click at [490, 41] on div at bounding box center [455, 136] width 160 height 356
drag, startPoint x: 464, startPoint y: 159, endPoint x: 476, endPoint y: 144, distance: 19.1
click at [476, 144] on div at bounding box center [455, 136] width 160 height 356
drag, startPoint x: 463, startPoint y: 177, endPoint x: 484, endPoint y: 52, distance: 126.4
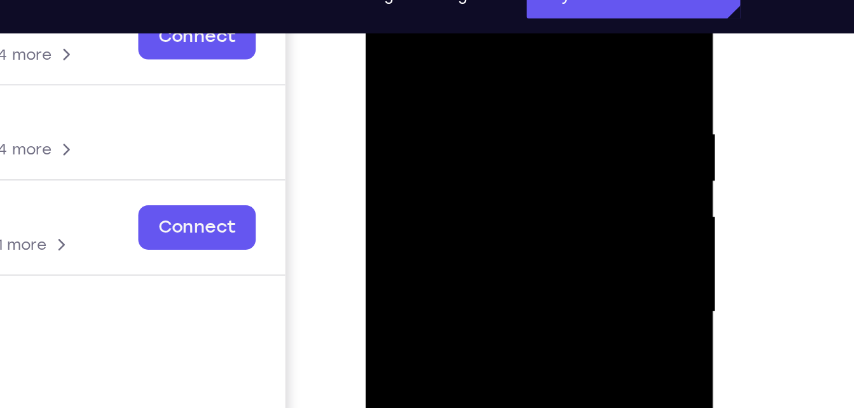
click at [484, 52] on div at bounding box center [455, 136] width 160 height 356
click at [462, 171] on div at bounding box center [455, 136] width 160 height 356
click at [411, 57] on div at bounding box center [455, 136] width 160 height 356
drag, startPoint x: 468, startPoint y: 115, endPoint x: 475, endPoint y: 191, distance: 76.7
click at [475, 191] on div at bounding box center [455, 136] width 160 height 356
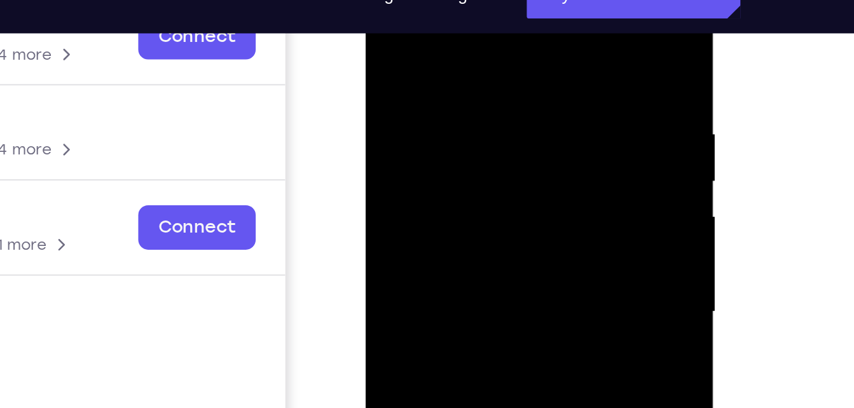
drag, startPoint x: 475, startPoint y: 153, endPoint x: 482, endPoint y: 41, distance: 112.2
click at [482, 41] on div at bounding box center [455, 136] width 160 height 356
drag, startPoint x: 474, startPoint y: 156, endPoint x: 489, endPoint y: 67, distance: 91.0
click at [489, 67] on div at bounding box center [455, 136] width 160 height 356
click at [525, 78] on div at bounding box center [455, 136] width 160 height 356
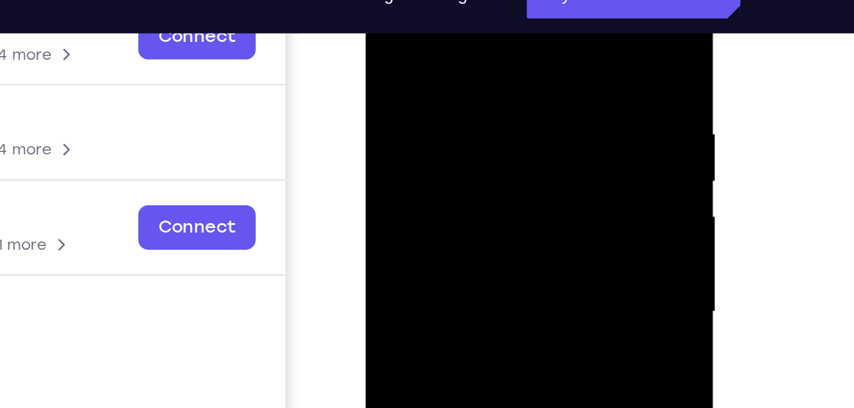
click at [525, 78] on div at bounding box center [455, 136] width 160 height 356
drag, startPoint x: 461, startPoint y: 52, endPoint x: 487, endPoint y: 17, distance: 43.6
click at [487, 17] on div at bounding box center [455, 136] width 160 height 356
drag, startPoint x: 471, startPoint y: 146, endPoint x: 498, endPoint y: 25, distance: 123.3
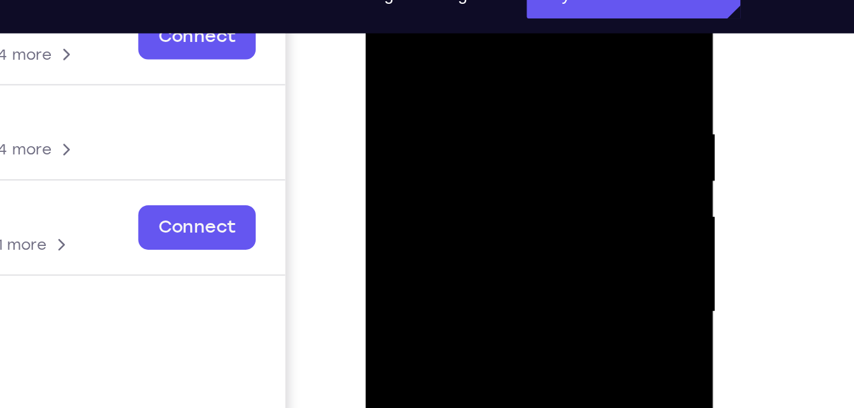
click at [498, 25] on div at bounding box center [455, 136] width 160 height 356
drag, startPoint x: 460, startPoint y: 161, endPoint x: 488, endPoint y: 67, distance: 97.6
click at [488, 67] on div at bounding box center [455, 136] width 160 height 356
drag, startPoint x: 468, startPoint y: 147, endPoint x: 487, endPoint y: 40, distance: 108.6
click at [487, 40] on div at bounding box center [455, 136] width 160 height 356
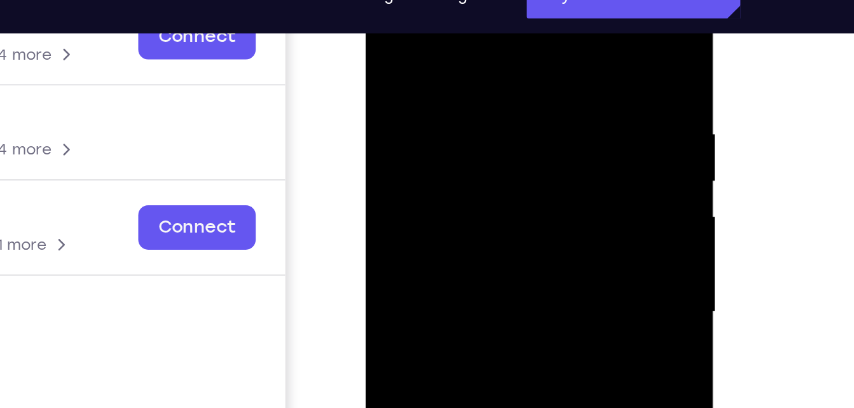
drag, startPoint x: 467, startPoint y: 160, endPoint x: 494, endPoint y: 39, distance: 123.9
click at [494, 39] on div at bounding box center [455, 136] width 160 height 356
drag, startPoint x: 475, startPoint y: 162, endPoint x: 501, endPoint y: 46, distance: 118.7
click at [501, 46] on div at bounding box center [455, 136] width 160 height 356
drag, startPoint x: 475, startPoint y: 159, endPoint x: 499, endPoint y: 32, distance: 128.8
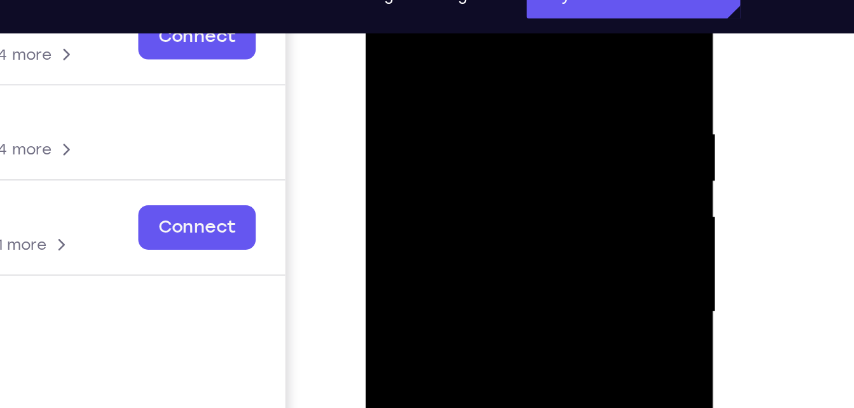
click at [499, 32] on div at bounding box center [455, 136] width 160 height 356
drag, startPoint x: 475, startPoint y: 155, endPoint x: 511, endPoint y: 24, distance: 136.4
click at [511, 24] on div at bounding box center [455, 136] width 160 height 356
drag, startPoint x: 475, startPoint y: 156, endPoint x: 500, endPoint y: 49, distance: 109.7
click at [500, 49] on div at bounding box center [455, 136] width 160 height 356
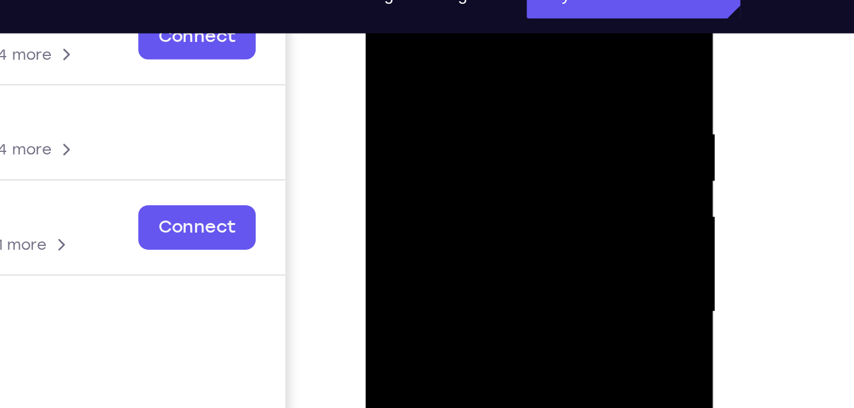
drag, startPoint x: 472, startPoint y: 174, endPoint x: 496, endPoint y: 81, distance: 95.8
click at [496, 81] on div at bounding box center [455, 136] width 160 height 356
drag, startPoint x: 490, startPoint y: 46, endPoint x: 514, endPoint y: -3, distance: 54.6
click at [514, 0] on div at bounding box center [455, 136] width 160 height 356
drag, startPoint x: 482, startPoint y: 137, endPoint x: 505, endPoint y: 20, distance: 119.3
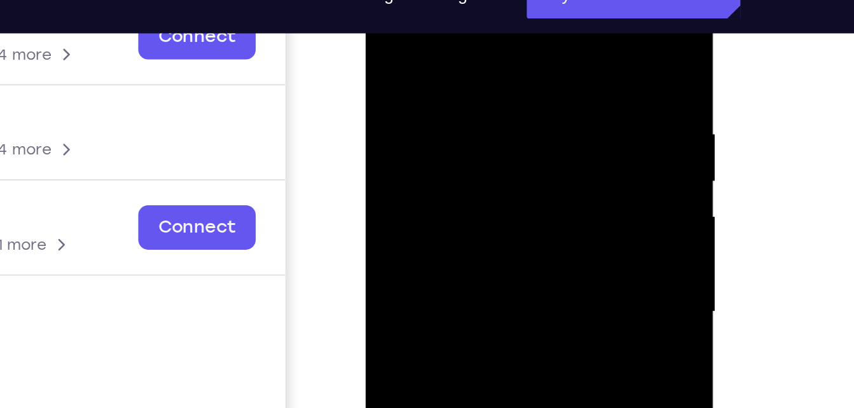
click at [505, 20] on div at bounding box center [455, 136] width 160 height 356
drag, startPoint x: 480, startPoint y: 155, endPoint x: 494, endPoint y: 102, distance: 55.2
click at [494, 102] on div at bounding box center [455, 136] width 160 height 356
drag, startPoint x: 477, startPoint y: 142, endPoint x: 498, endPoint y: 41, distance: 103.3
click at [498, 41] on div at bounding box center [455, 136] width 160 height 356
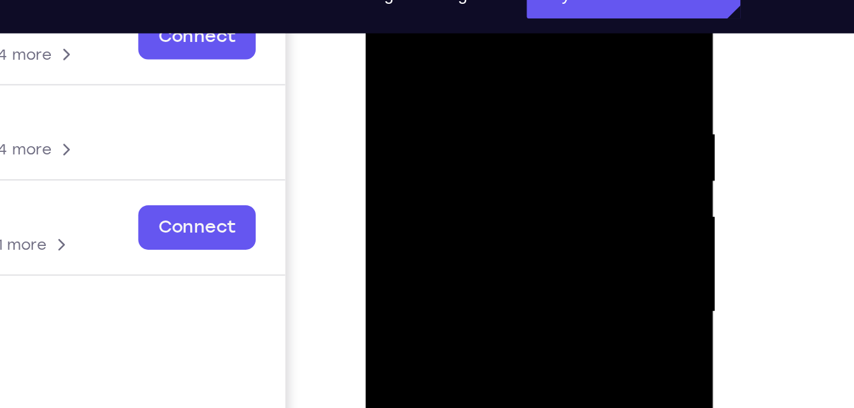
drag, startPoint x: 473, startPoint y: 180, endPoint x: 498, endPoint y: 46, distance: 135.9
click at [498, 46] on div at bounding box center [455, 136] width 160 height 356
drag, startPoint x: 479, startPoint y: 155, endPoint x: 504, endPoint y: 73, distance: 85.9
click at [504, 73] on div at bounding box center [455, 136] width 160 height 356
drag, startPoint x: 475, startPoint y: 167, endPoint x: 518, endPoint y: 27, distance: 145.7
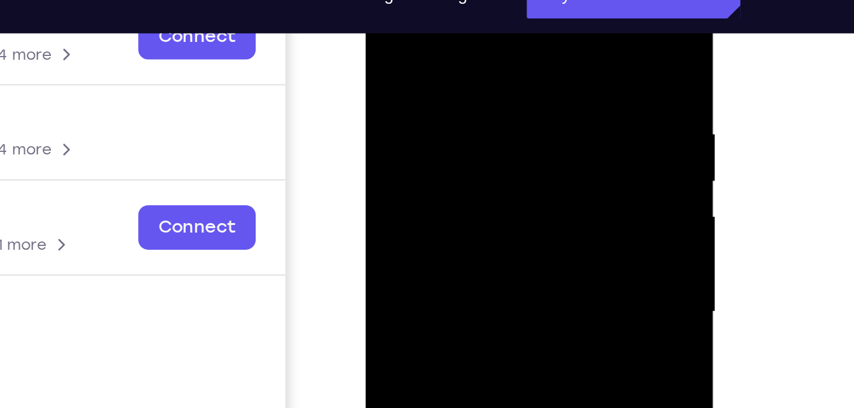
click at [518, 27] on div at bounding box center [455, 136] width 160 height 356
drag, startPoint x: 454, startPoint y: 162, endPoint x: 501, endPoint y: 18, distance: 151.3
click at [501, 18] on div at bounding box center [455, 136] width 160 height 356
drag, startPoint x: 468, startPoint y: 172, endPoint x: 515, endPoint y: 29, distance: 150.1
click at [515, 29] on div at bounding box center [455, 136] width 160 height 356
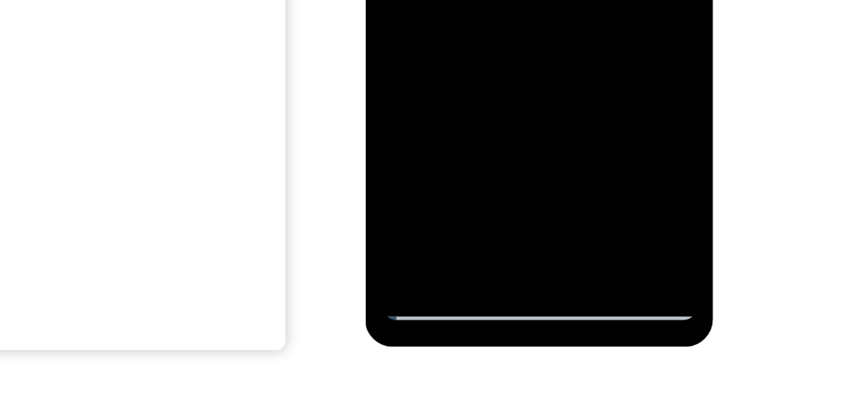
scroll to position [212, 0]
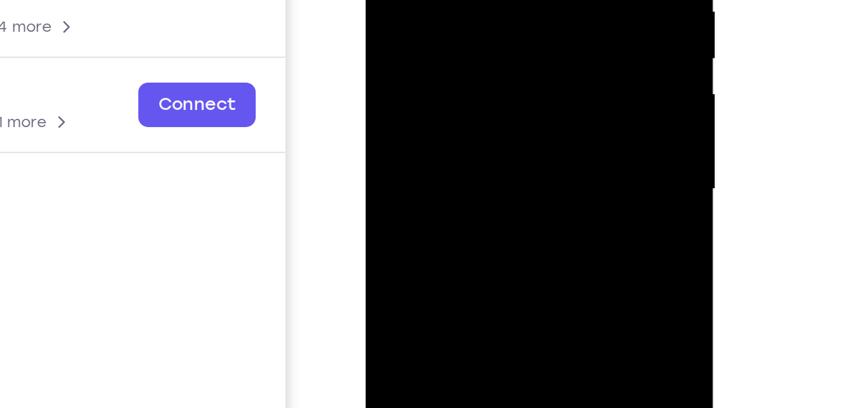
drag, startPoint x: 461, startPoint y: 65, endPoint x: 476, endPoint y: -22, distance: 88.0
click at [476, 0] on div at bounding box center [455, 13] width 160 height 356
click at [440, 84] on div at bounding box center [455, 13] width 160 height 356
